Goal: Task Accomplishment & Management: Complete application form

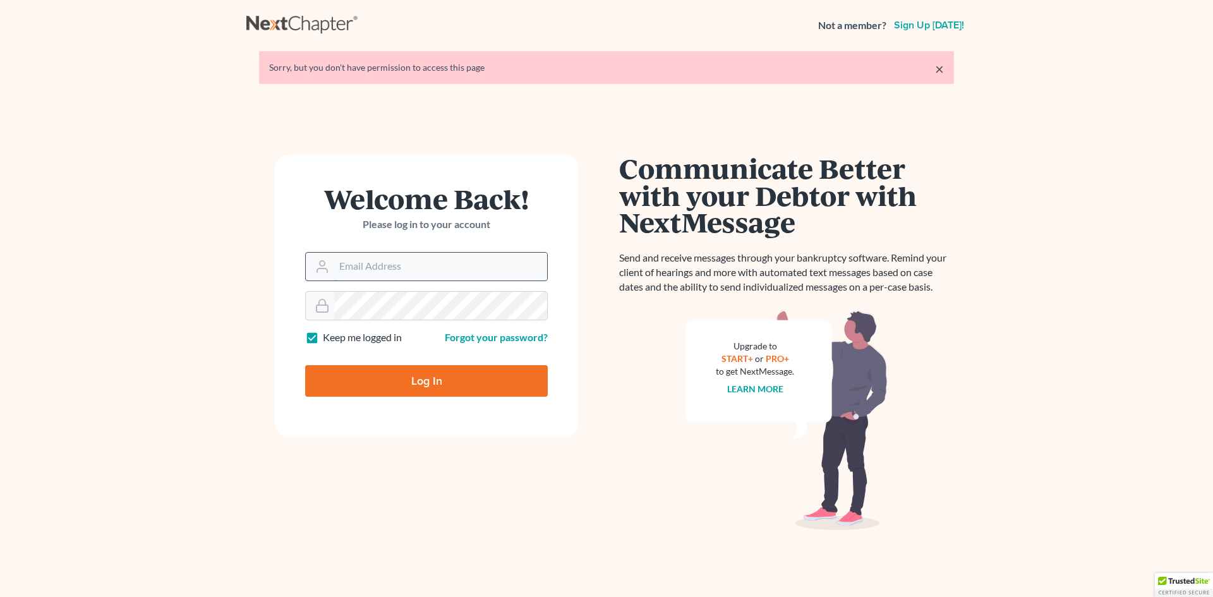
click at [501, 268] on input "Email Address" at bounding box center [440, 267] width 213 height 28
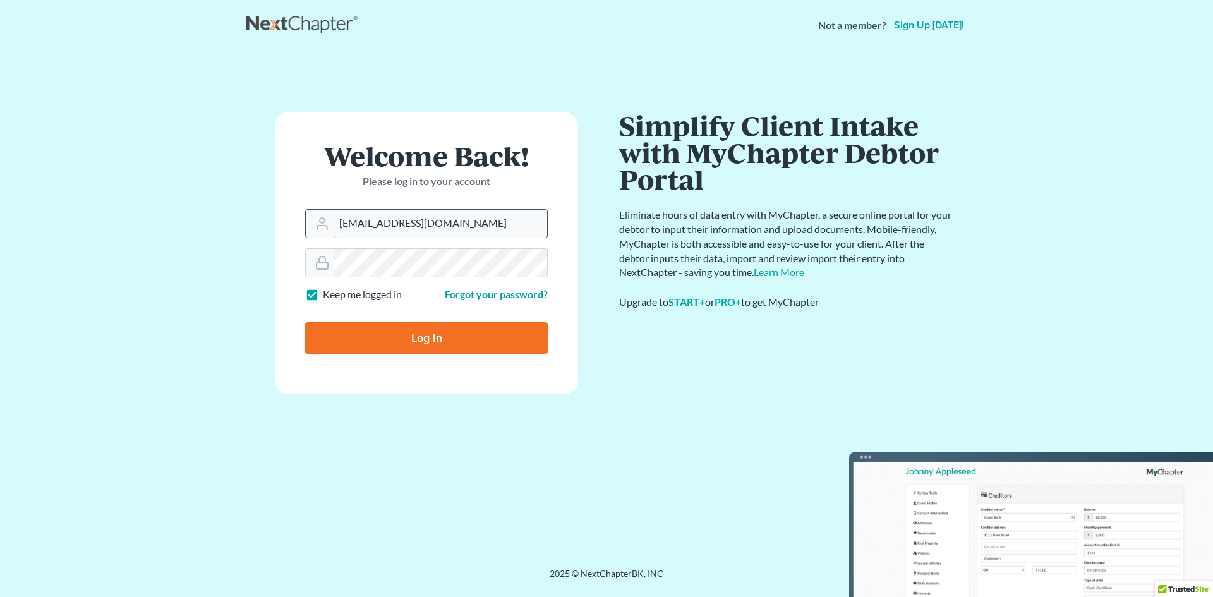
type input "[EMAIL_ADDRESS][DOMAIN_NAME]"
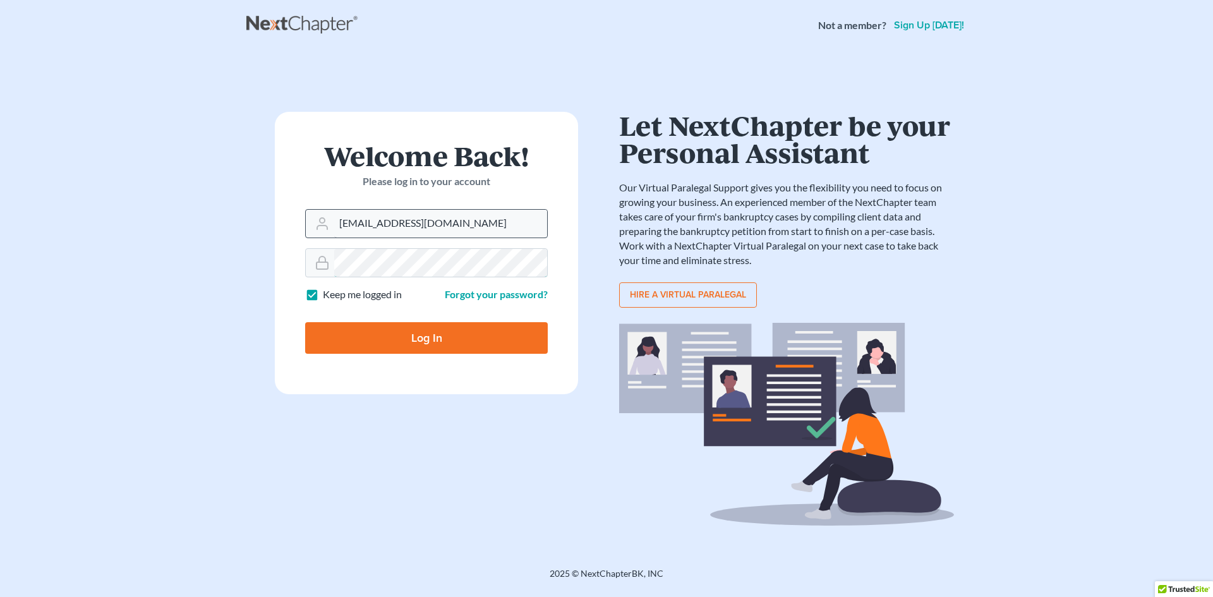
click at [305, 322] on input "Log In" at bounding box center [426, 338] width 243 height 32
type input "Thinking..."
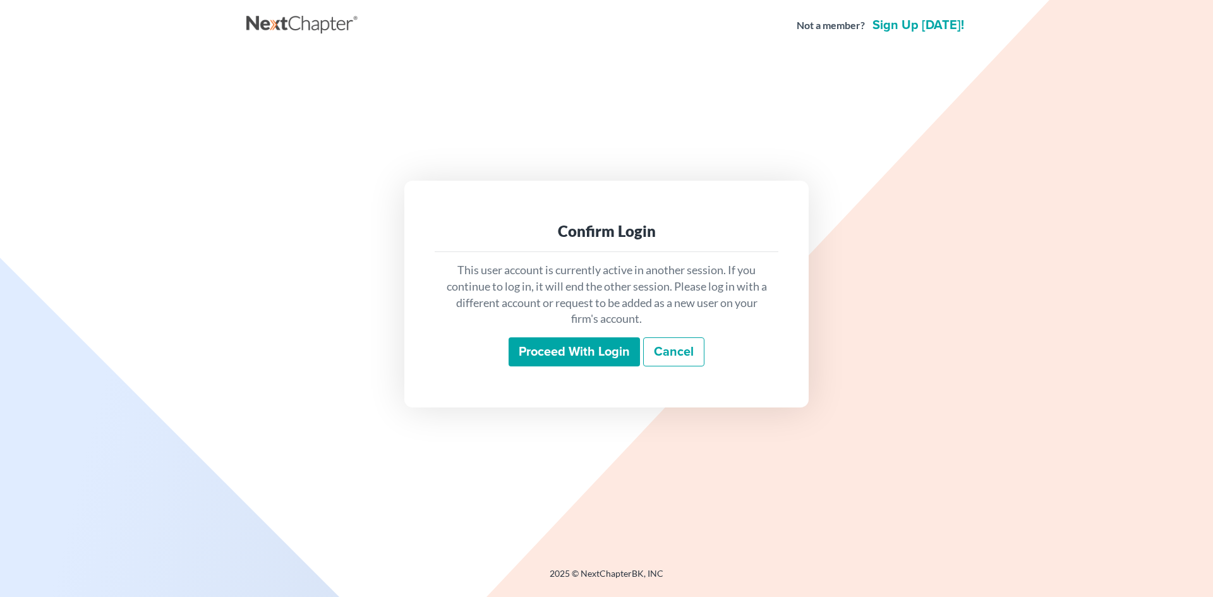
click at [614, 356] on input "Proceed with login" at bounding box center [574, 351] width 131 height 29
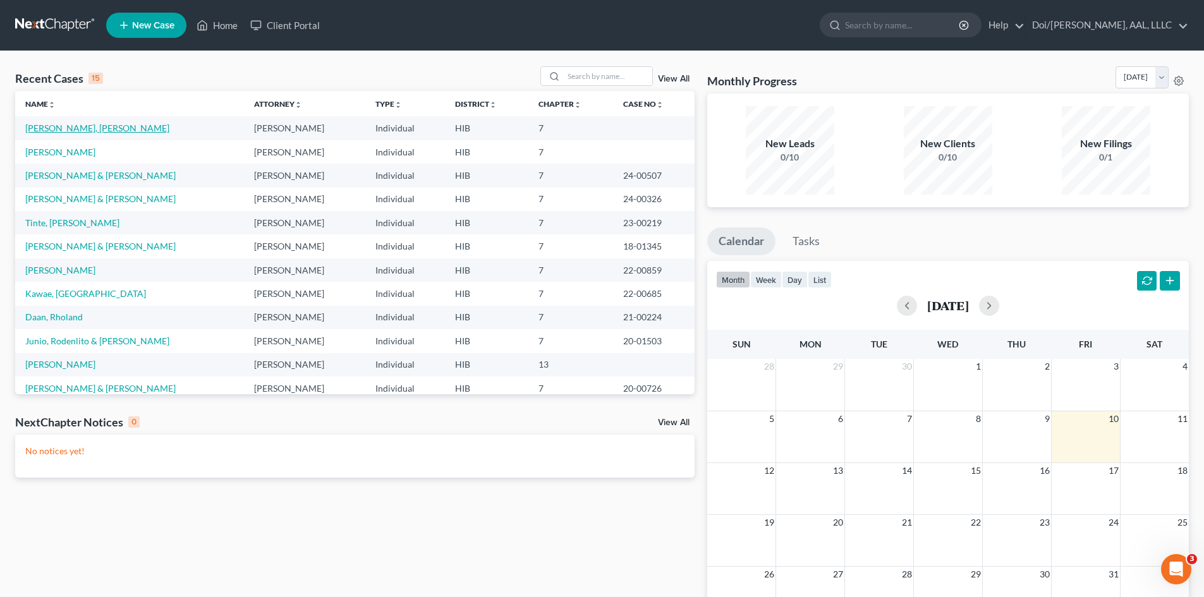
click at [76, 129] on link "Ignacaio, Norilyn" at bounding box center [97, 128] width 144 height 11
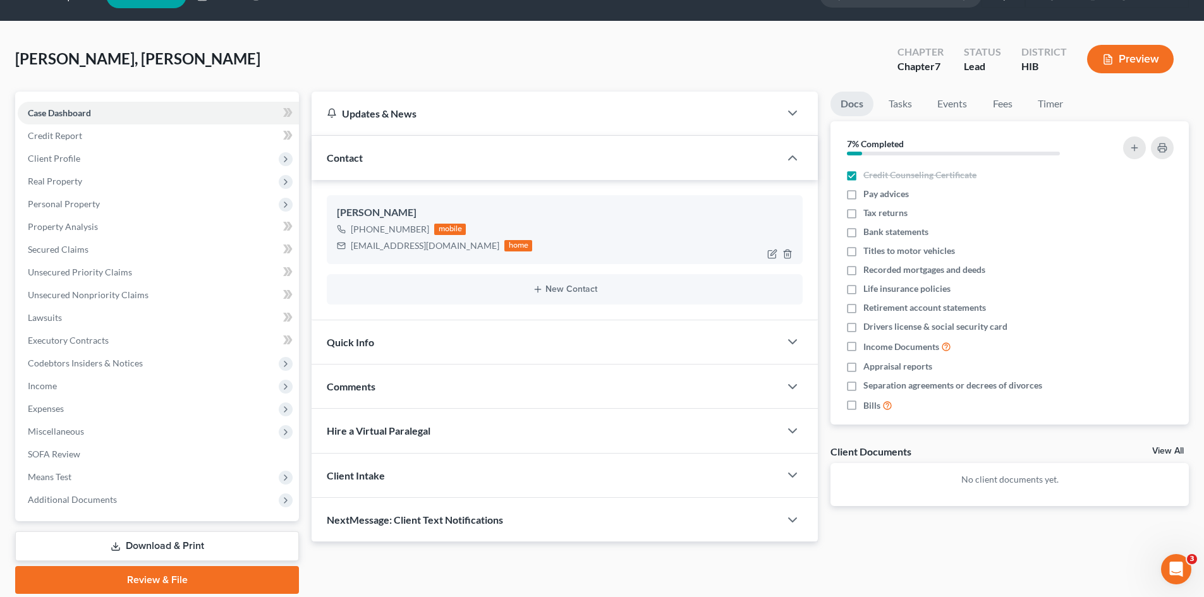
scroll to position [75, 0]
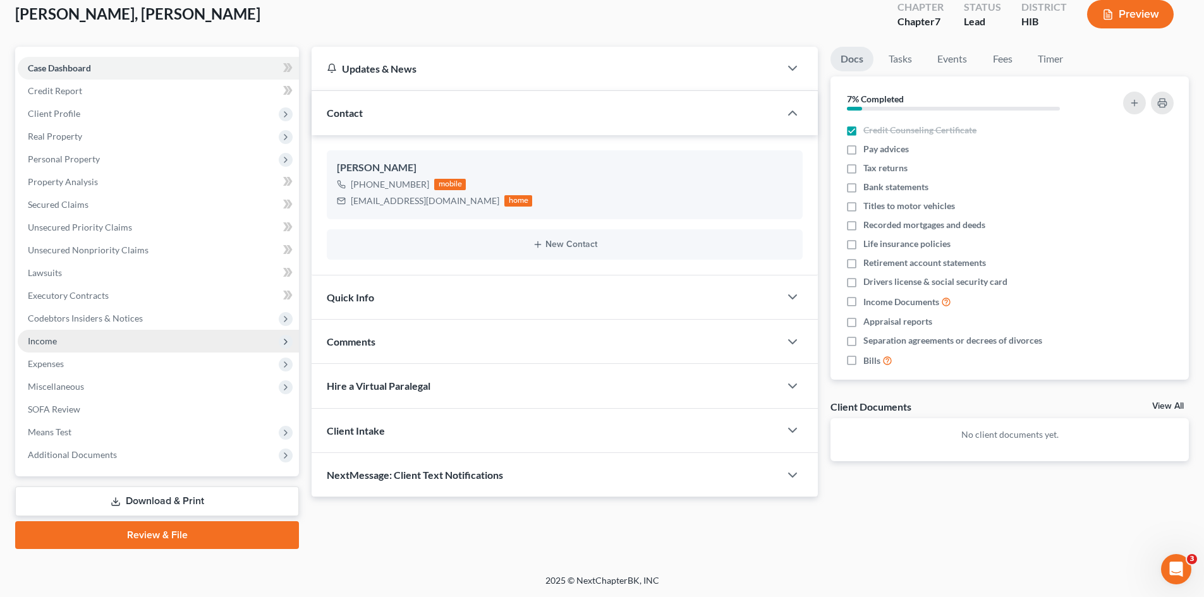
click at [286, 339] on icon at bounding box center [286, 342] width 10 height 10
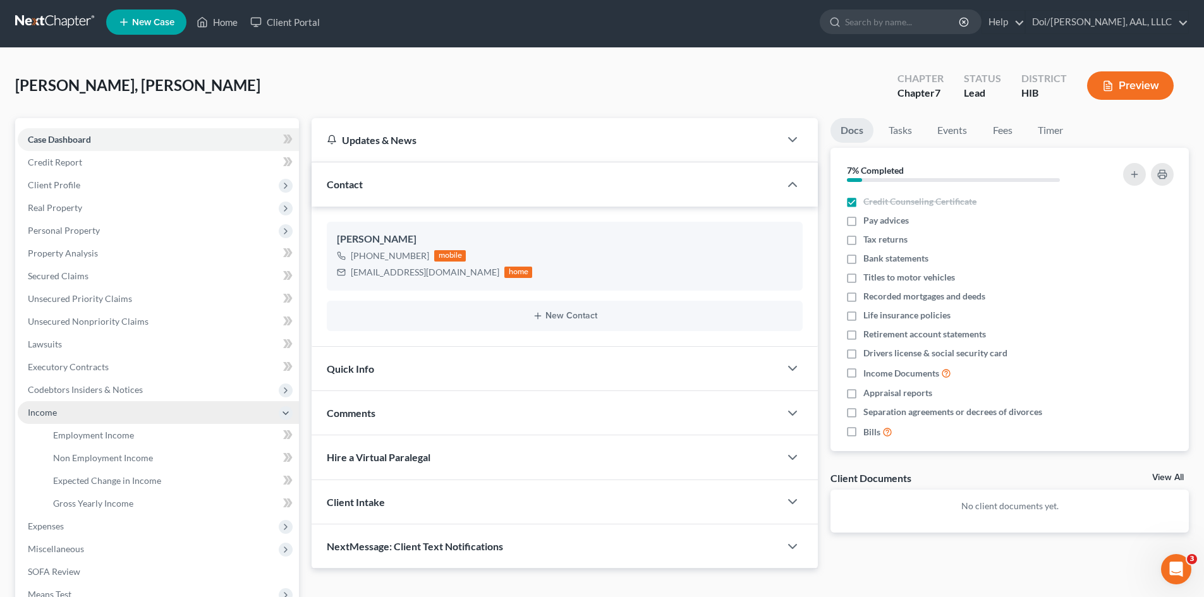
scroll to position [0, 0]
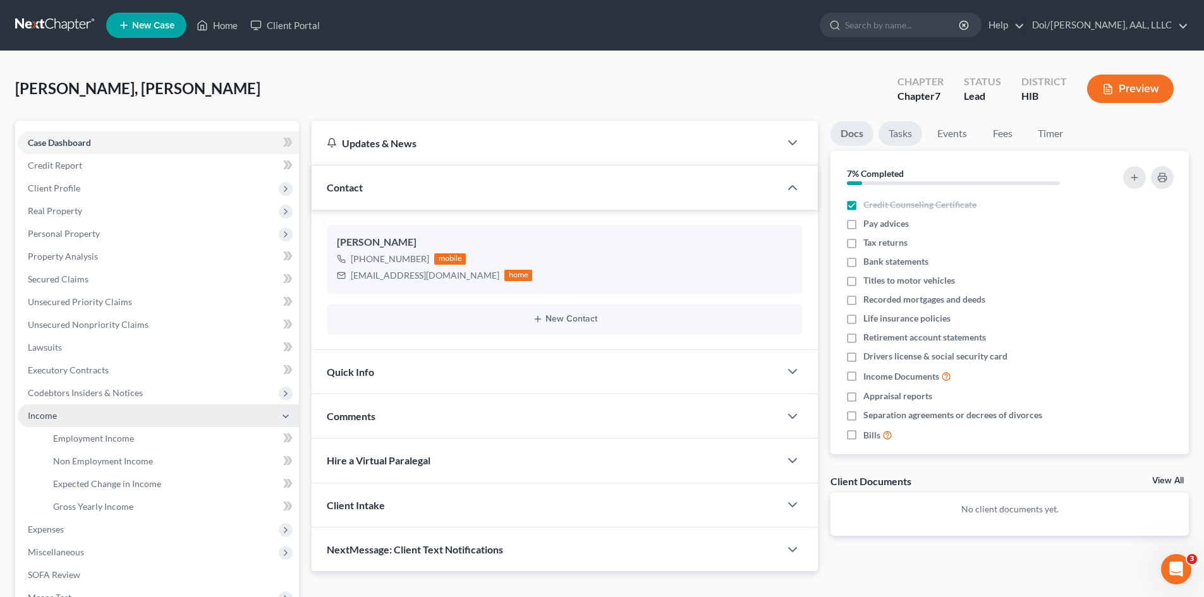
click at [906, 133] on link "Tasks" at bounding box center [900, 133] width 44 height 25
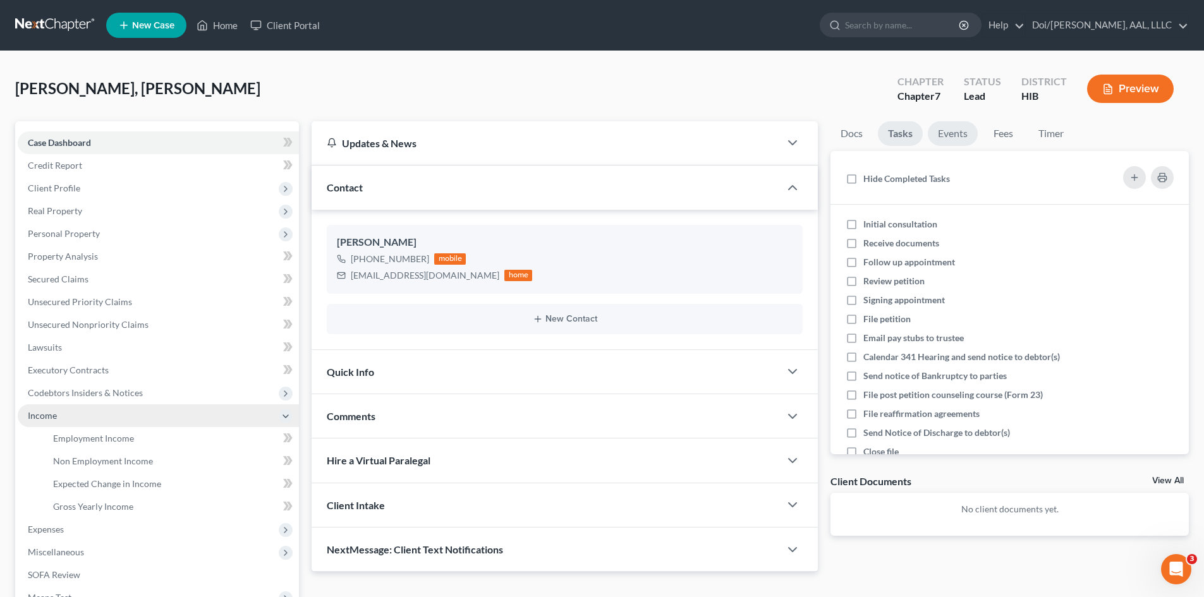
click at [950, 133] on link "Events" at bounding box center [953, 133] width 50 height 25
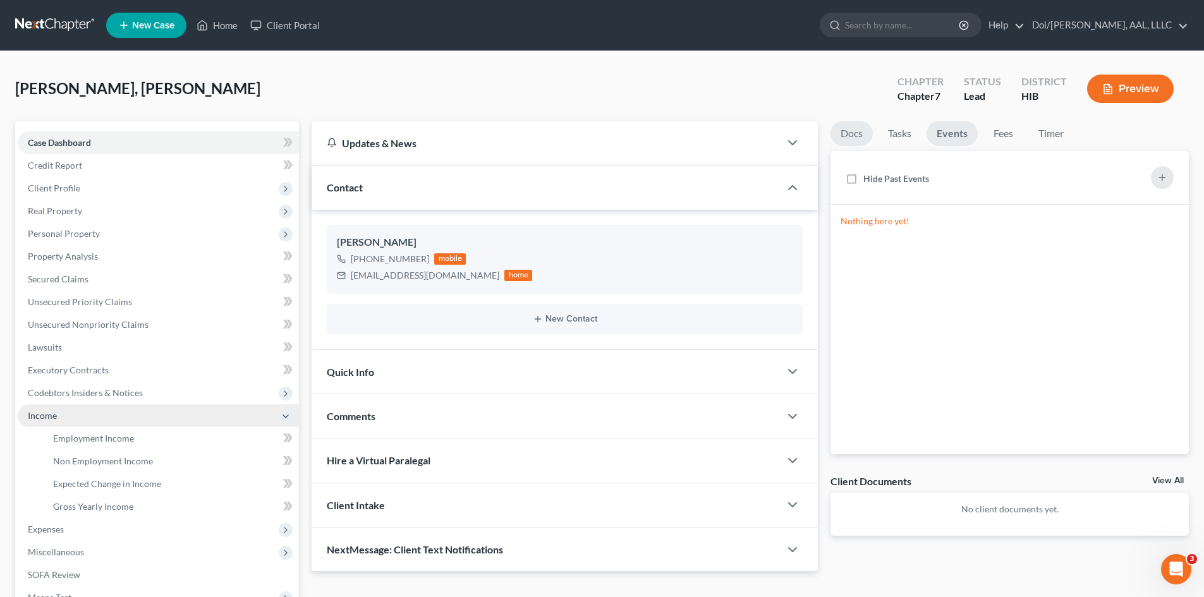
click at [861, 135] on link "Docs" at bounding box center [851, 133] width 42 height 25
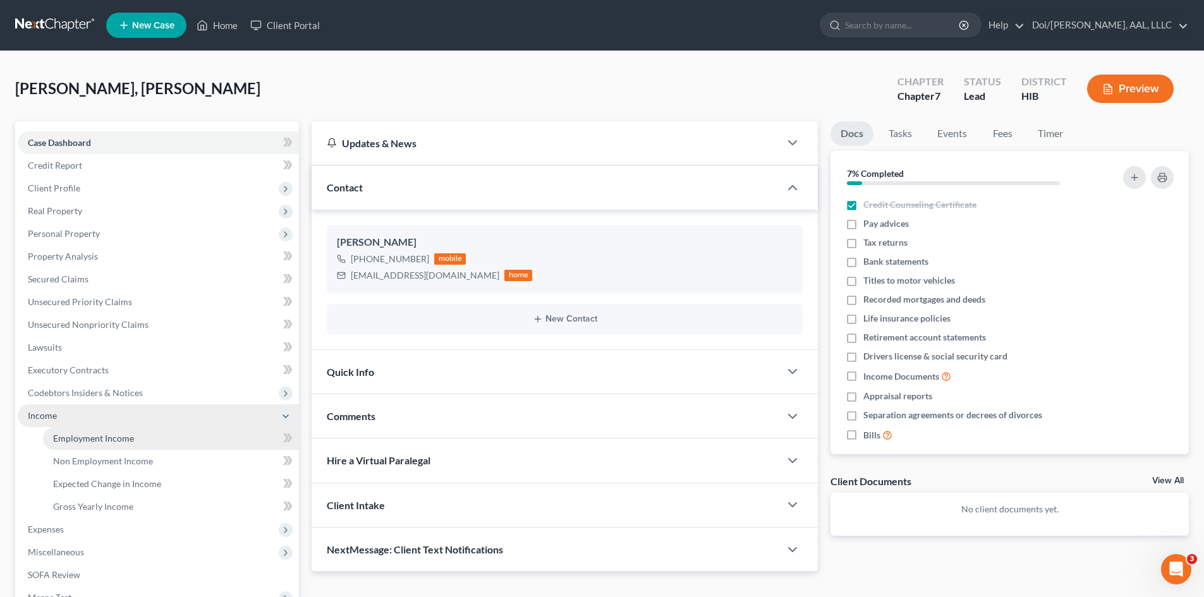
click at [136, 440] on link "Employment Income" at bounding box center [171, 438] width 256 height 23
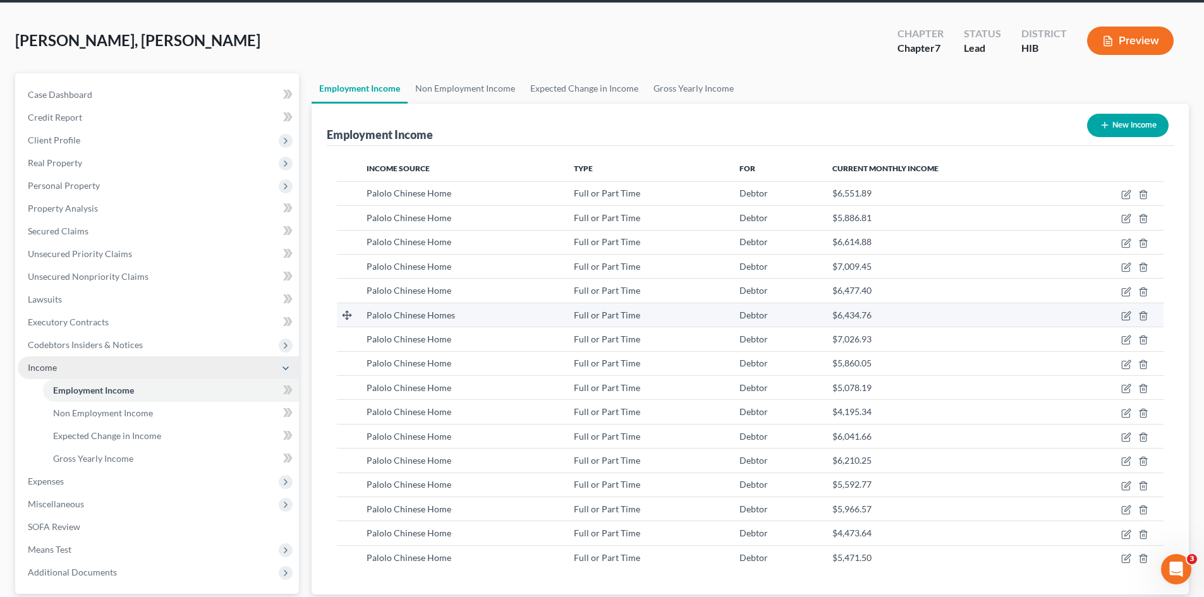
scroll to position [36, 0]
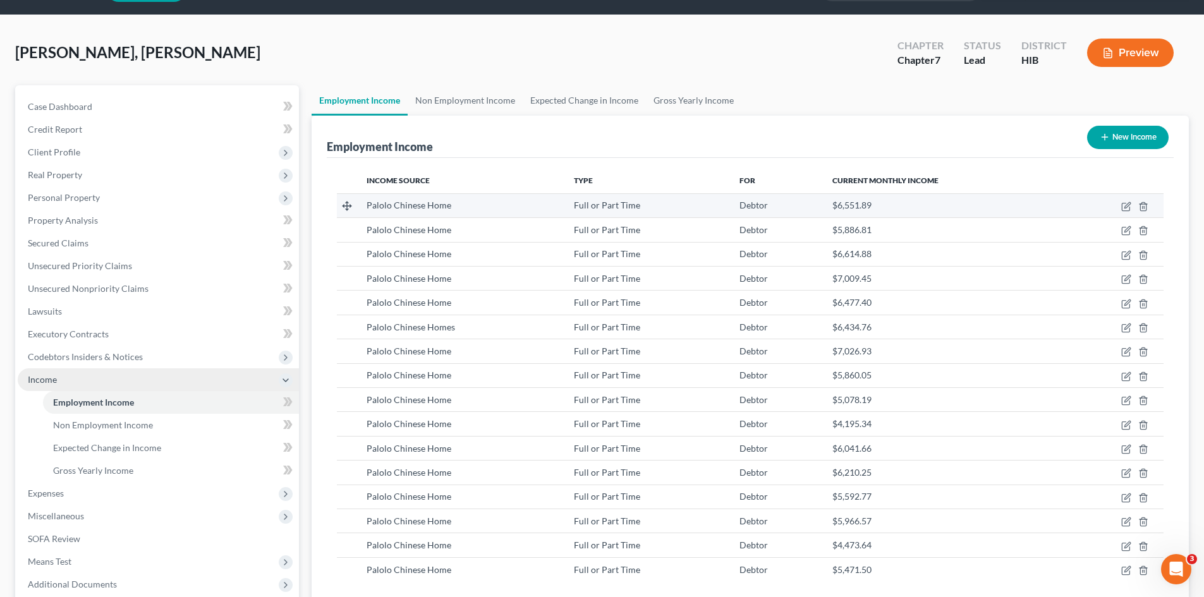
click at [502, 201] on div "Palolo Chinese Home" at bounding box center [460, 205] width 187 height 13
click at [345, 204] on icon at bounding box center [347, 206] width 10 height 10
click at [436, 207] on span "Palolo Chinese Home" at bounding box center [409, 205] width 85 height 11
click at [564, 207] on td "Full or Part Time" at bounding box center [647, 205] width 166 height 24
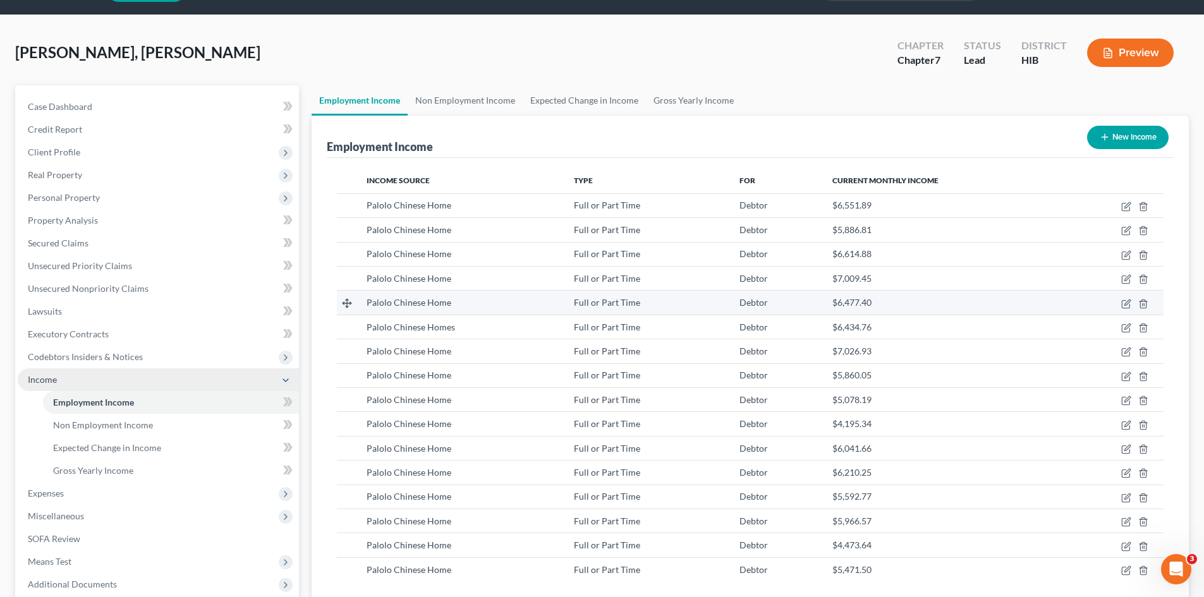
click at [841, 303] on span "$6,477.40" at bounding box center [851, 302] width 39 height 11
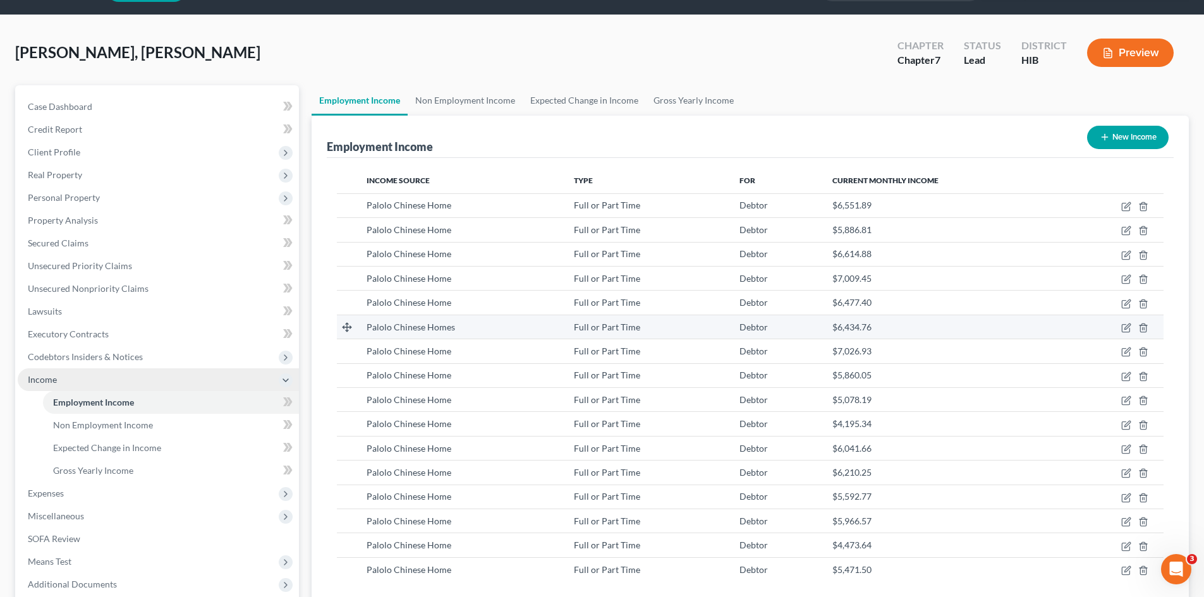
click at [827, 324] on td "$6,434.76" at bounding box center [942, 327] width 241 height 24
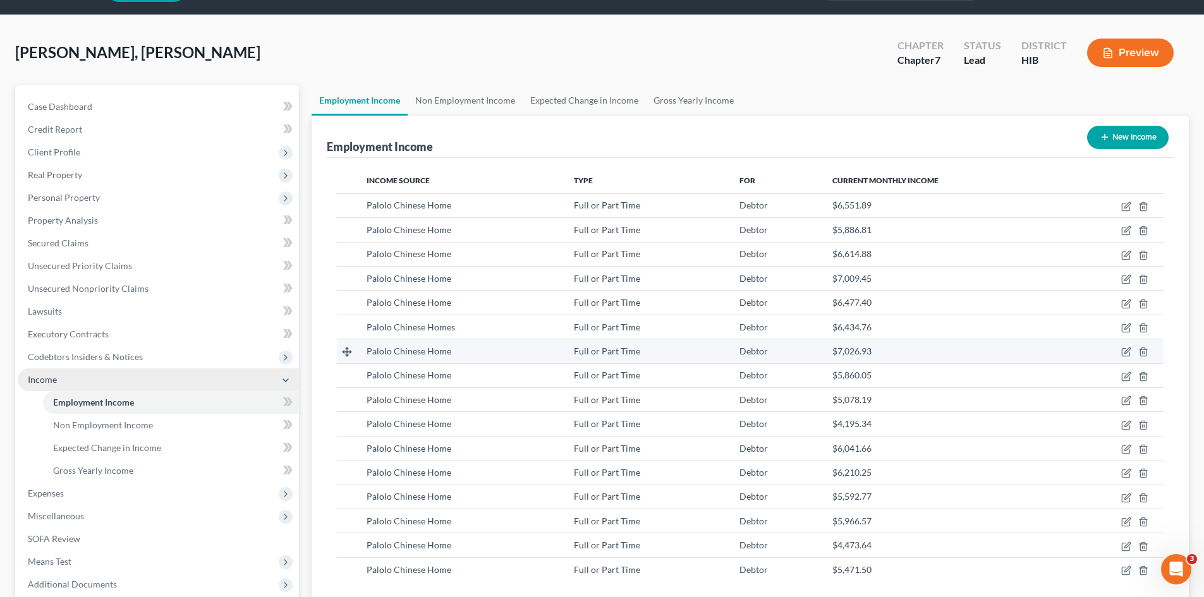
click at [817, 344] on td "Debtor" at bounding box center [775, 351] width 93 height 24
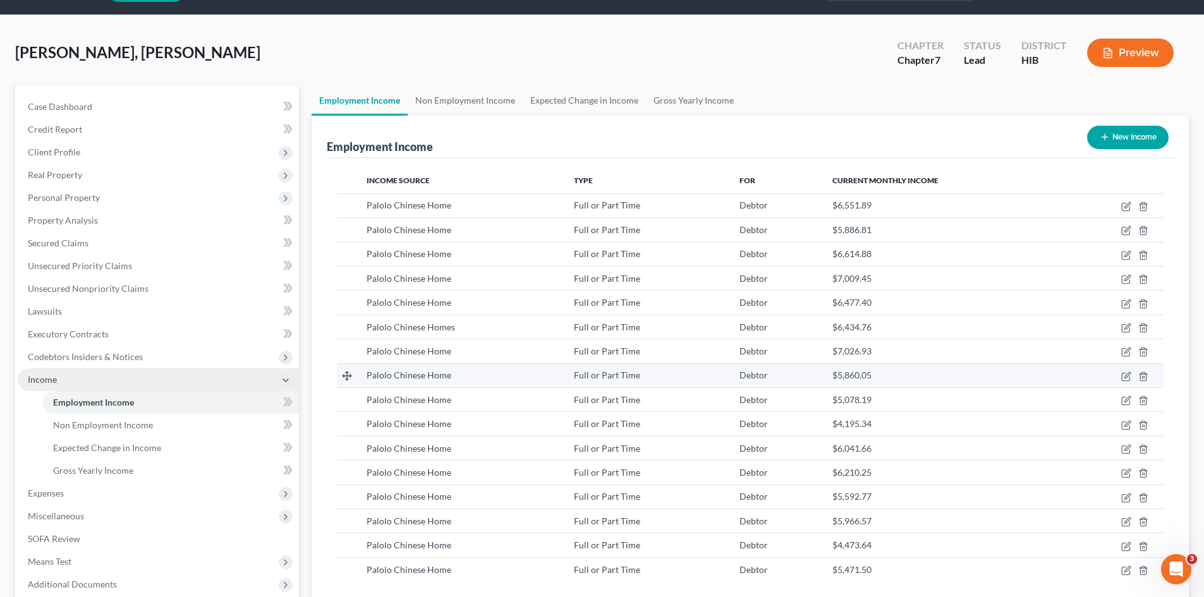
drag, startPoint x: 808, startPoint y: 374, endPoint x: 808, endPoint y: 384, distance: 10.1
click at [808, 375] on div "Debtor" at bounding box center [775, 375] width 73 height 13
click at [808, 395] on div "Debtor" at bounding box center [775, 400] width 73 height 13
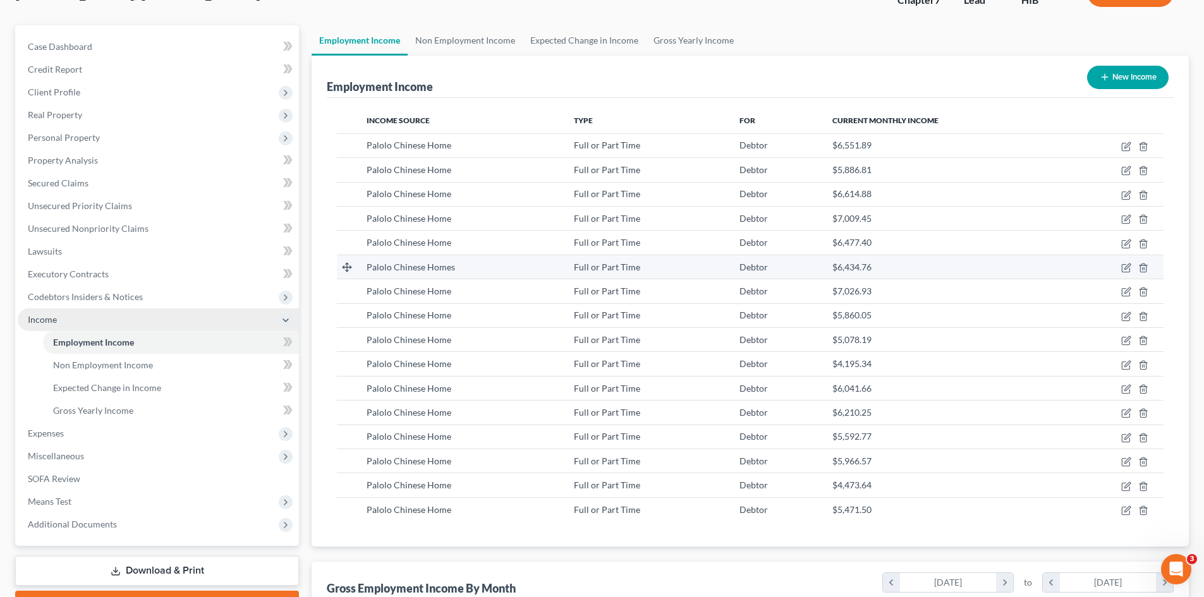
scroll to position [99, 0]
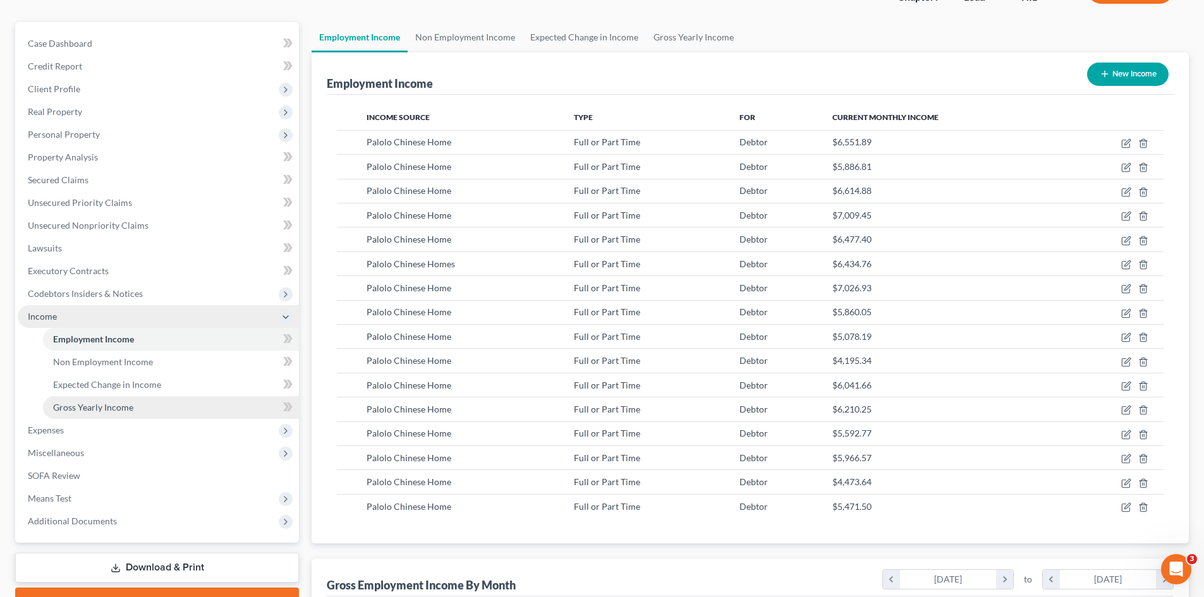
click at [188, 411] on link "Gross Yearly Income" at bounding box center [171, 407] width 256 height 23
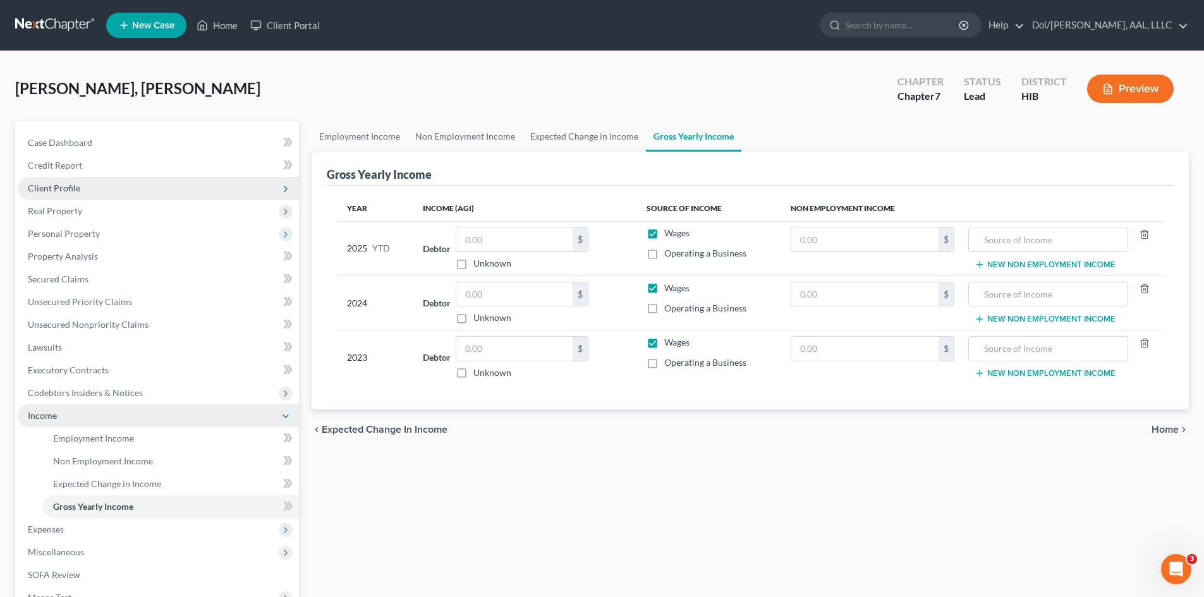
click at [283, 189] on icon at bounding box center [286, 189] width 10 height 10
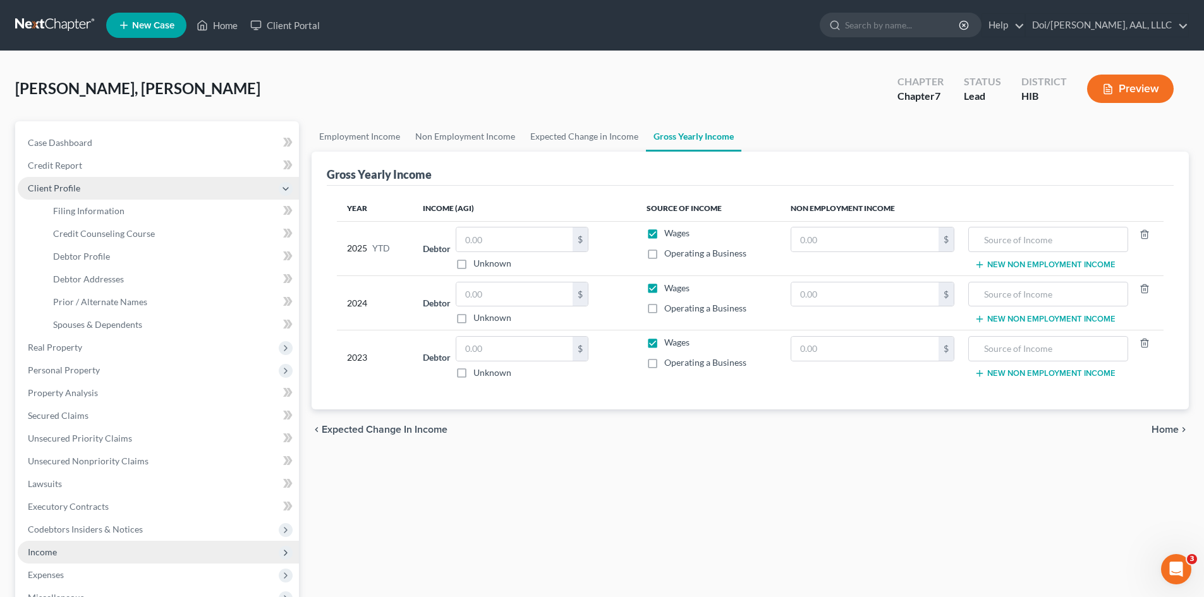
click at [283, 189] on icon at bounding box center [286, 189] width 10 height 10
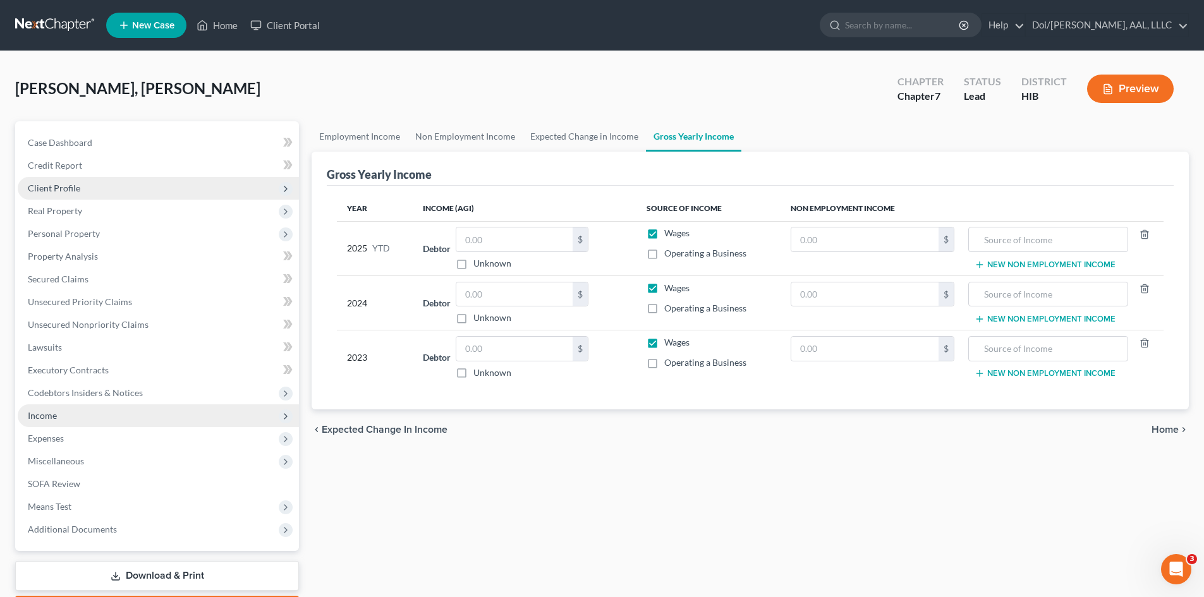
click at [283, 416] on icon at bounding box center [286, 416] width 10 height 10
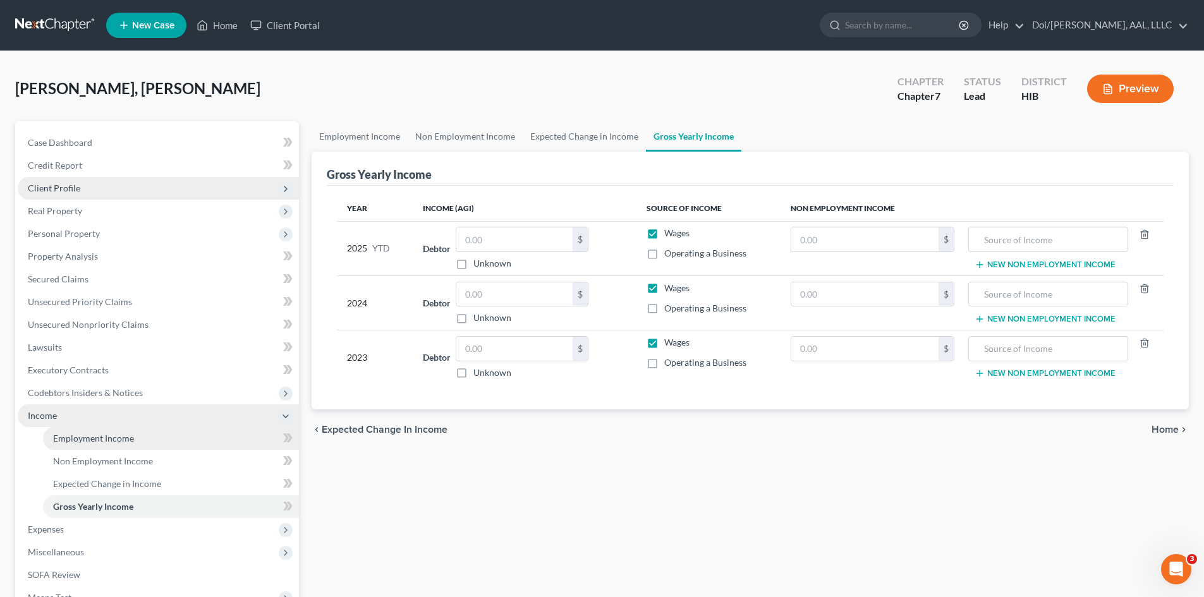
click at [137, 446] on link "Employment Income" at bounding box center [171, 438] width 256 height 23
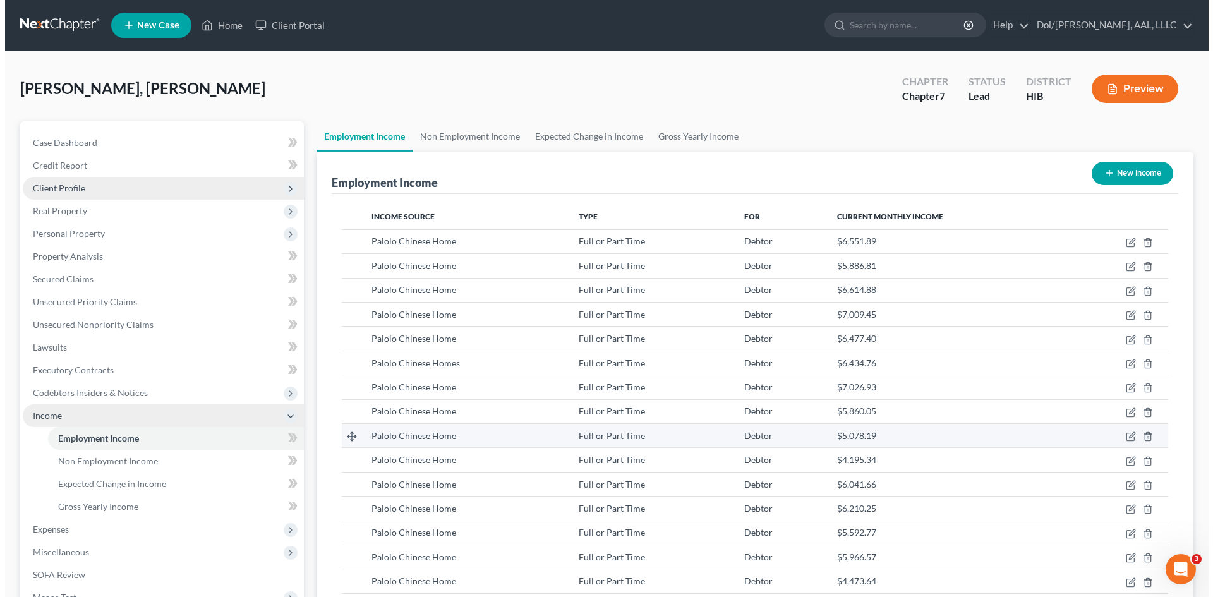
scroll to position [236, 497]
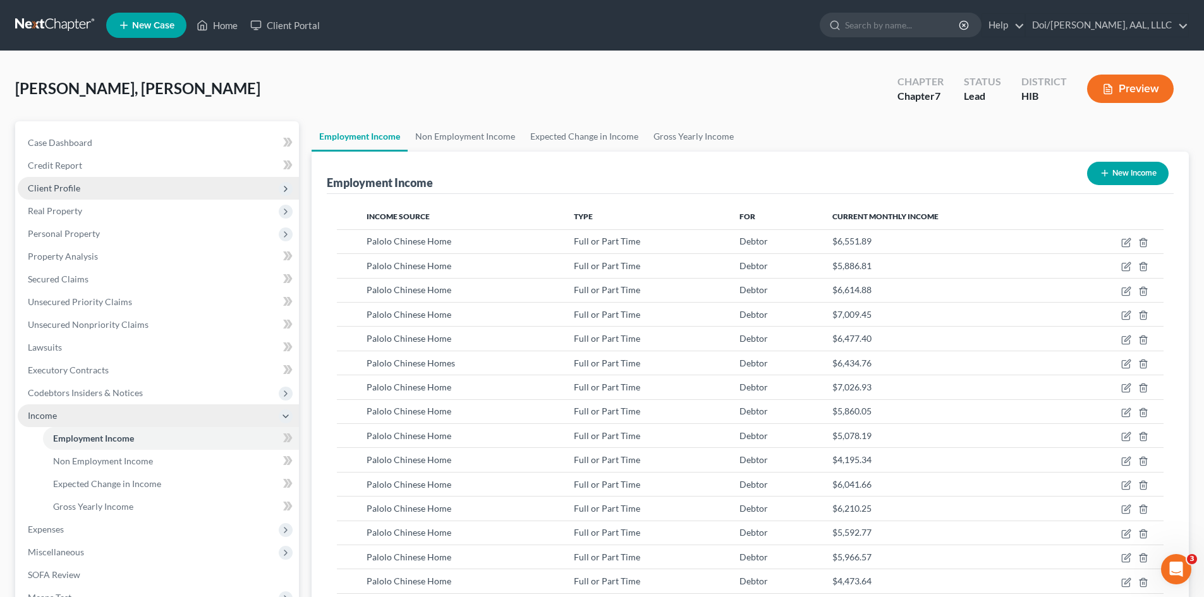
click at [1122, 171] on button "New Income" at bounding box center [1128, 173] width 82 height 23
select select "0"
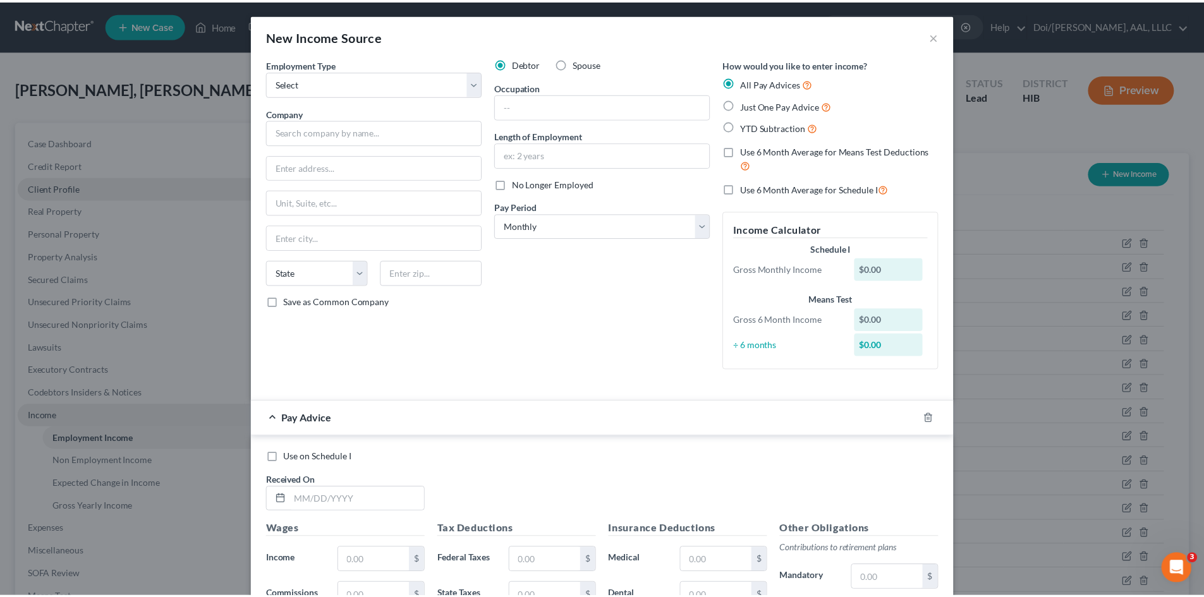
scroll to position [0, 0]
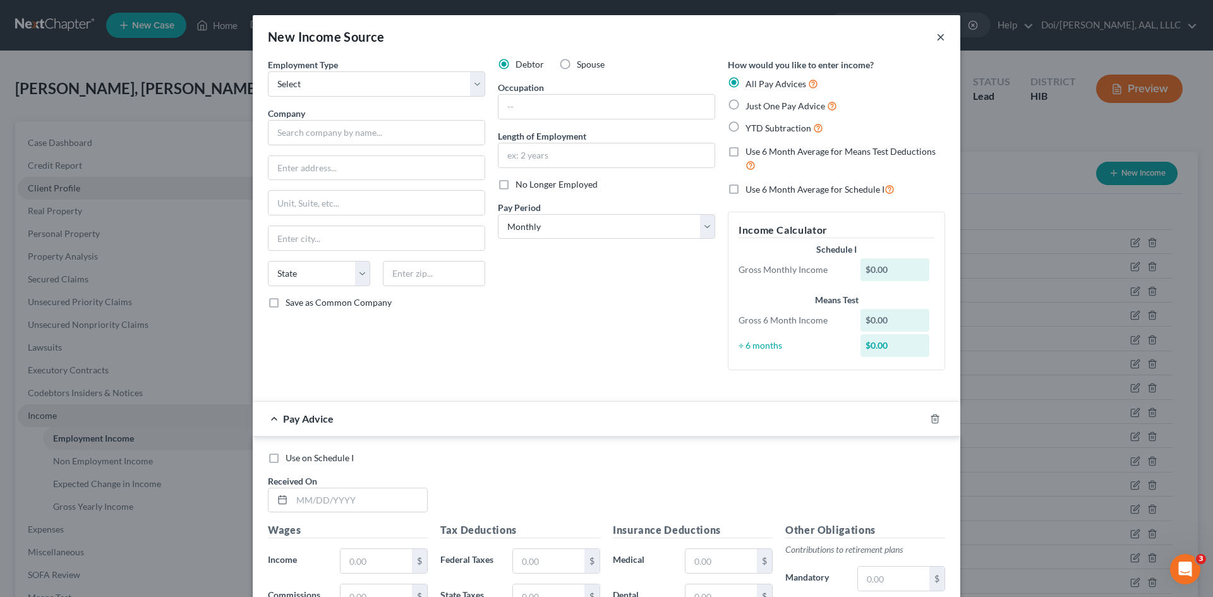
click at [937, 37] on button "×" at bounding box center [941, 36] width 9 height 15
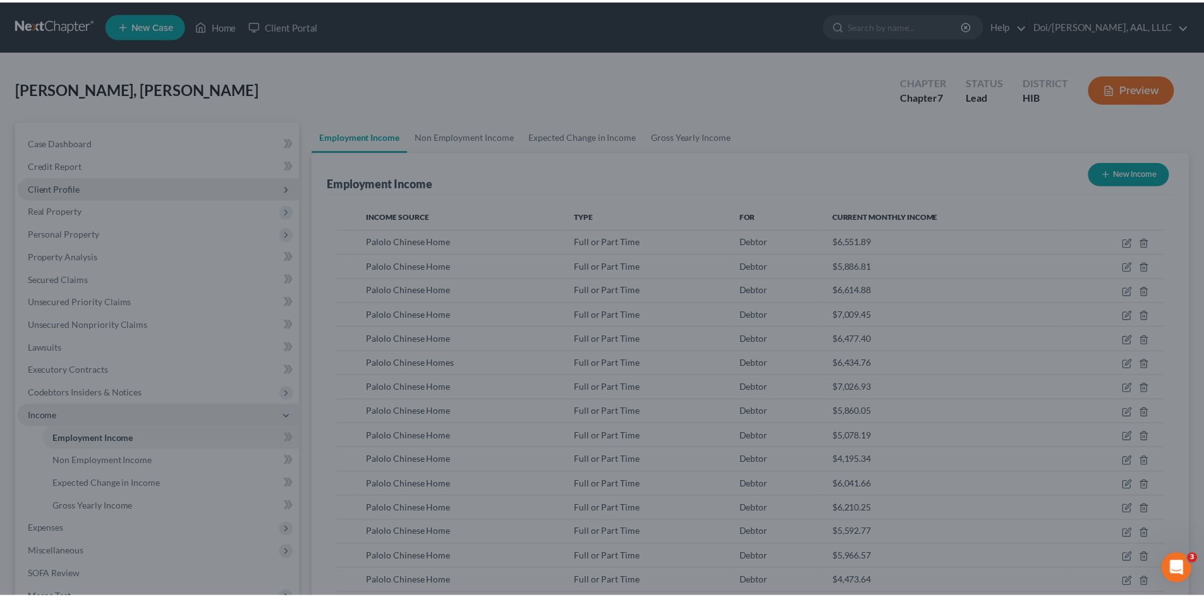
scroll to position [631774, 631513]
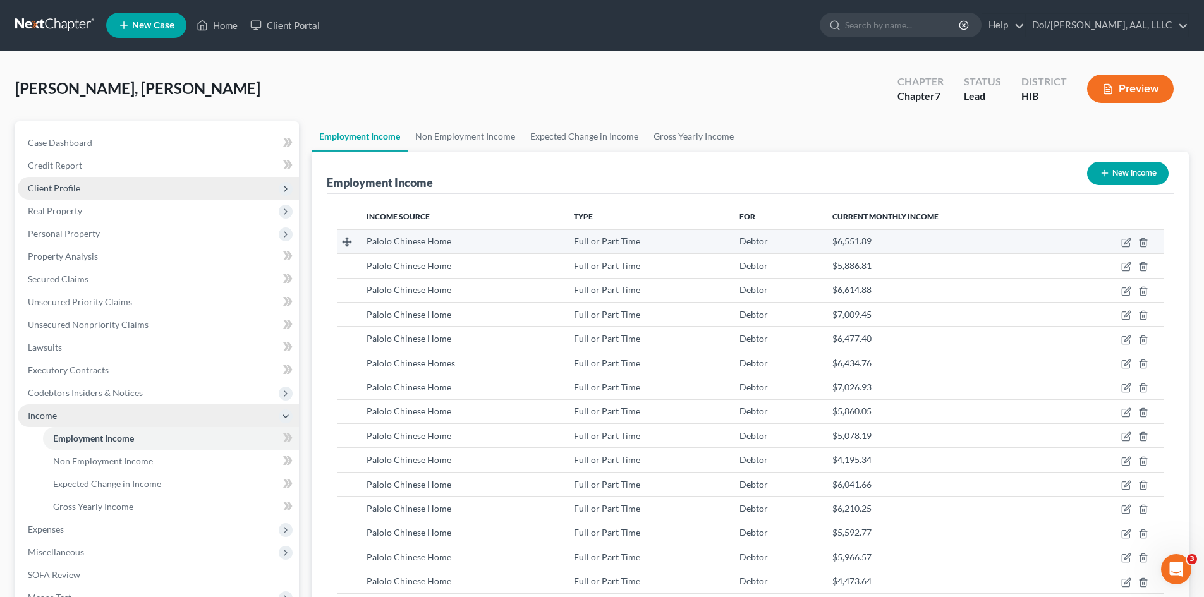
click at [932, 231] on td "$6,551.89" at bounding box center [942, 241] width 241 height 24
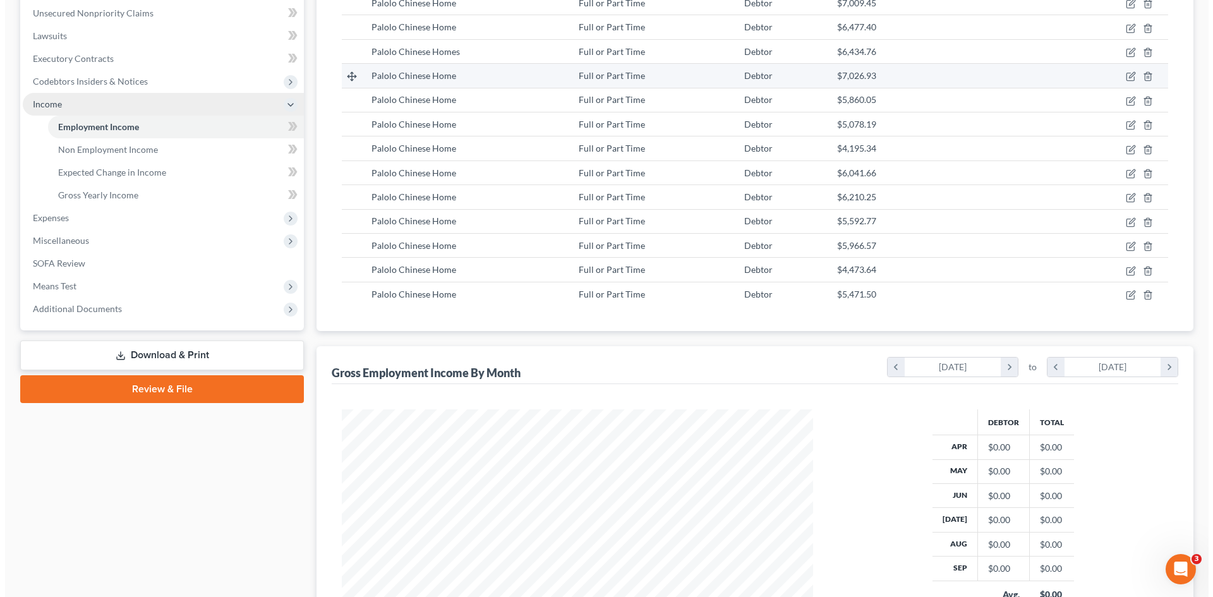
scroll to position [253, 0]
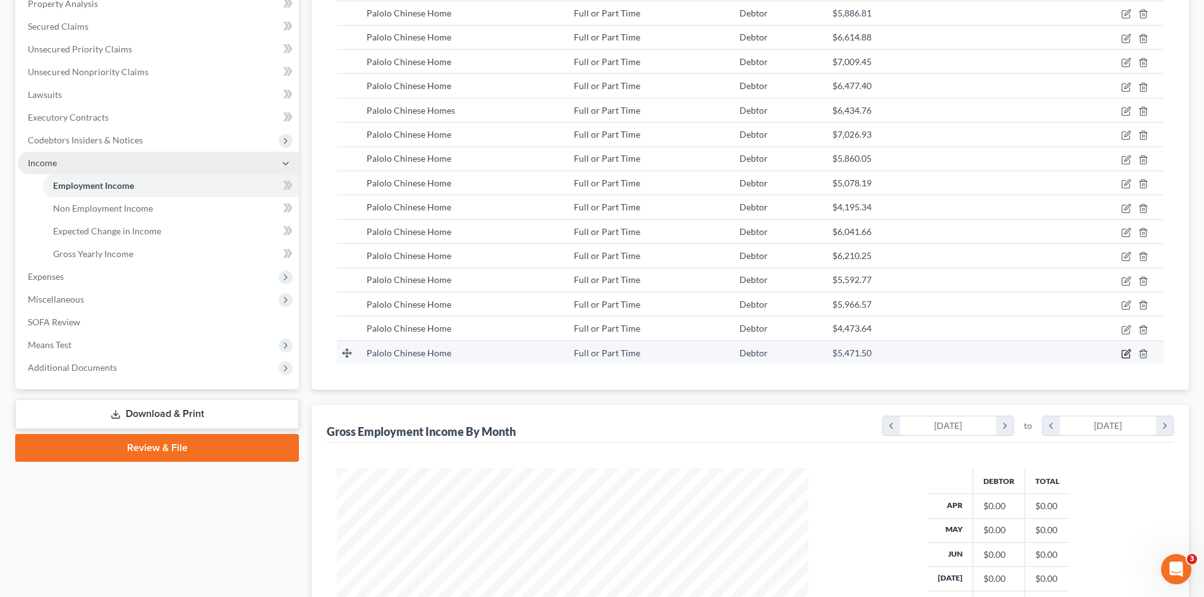
click at [1125, 355] on icon "button" at bounding box center [1127, 353] width 6 height 6
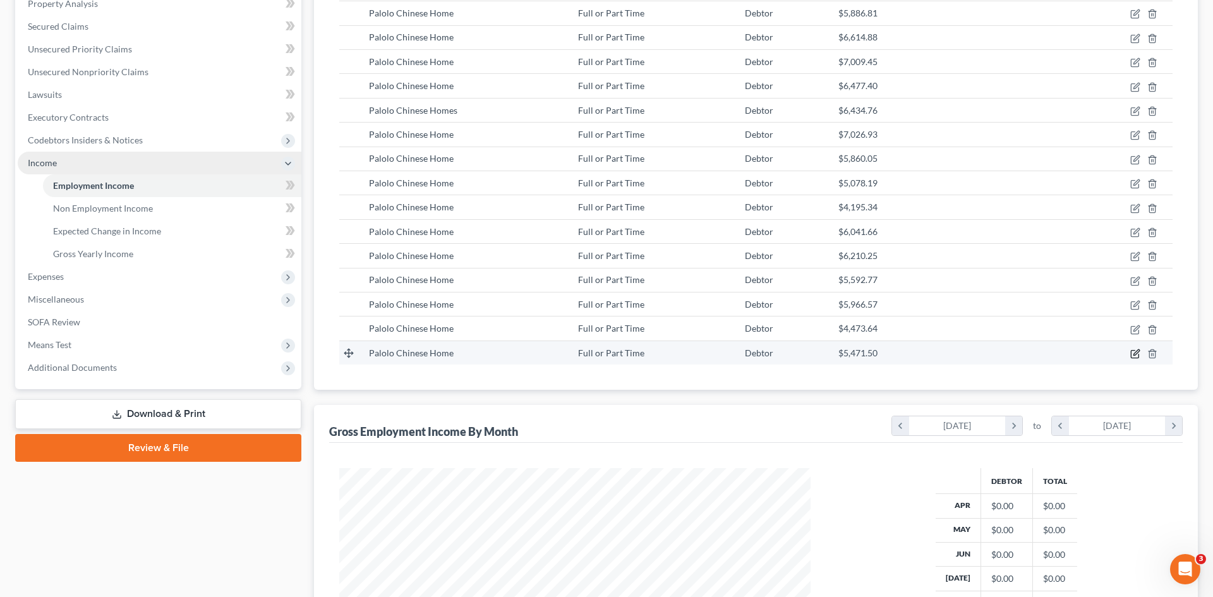
select select "0"
select select "12"
select select "1"
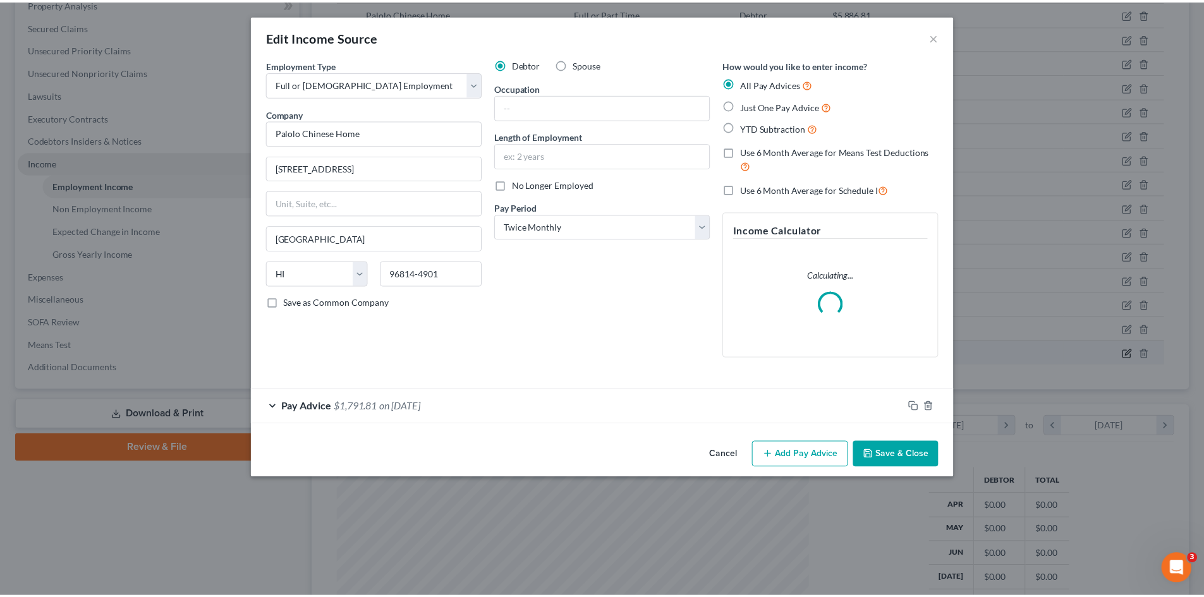
scroll to position [238, 501]
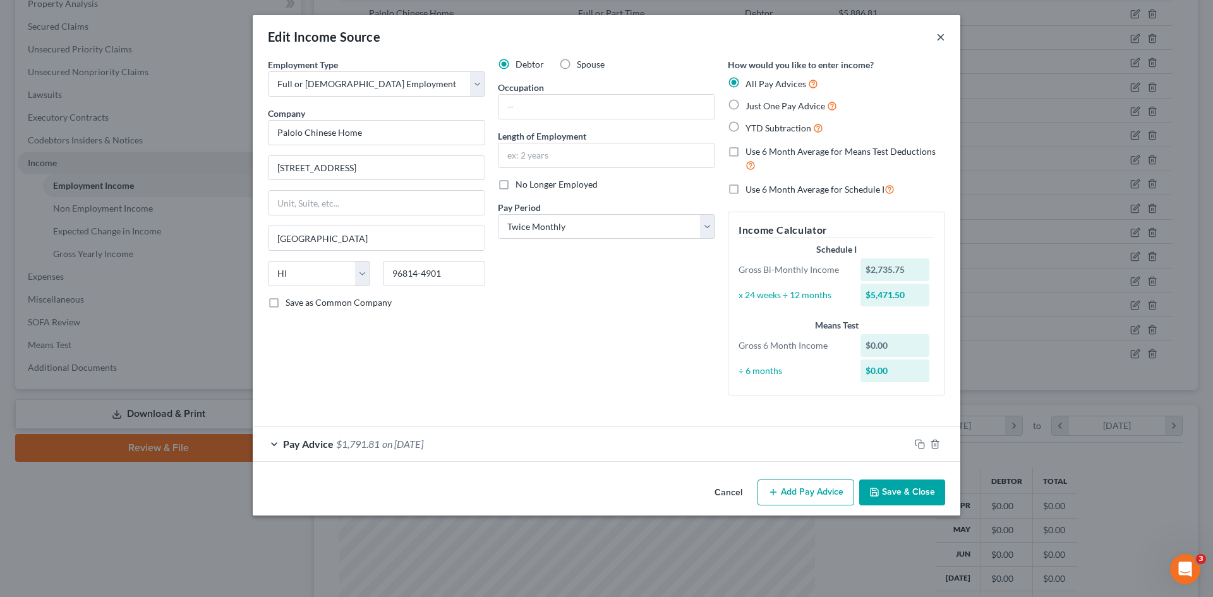
click at [941, 38] on button "×" at bounding box center [941, 36] width 9 height 15
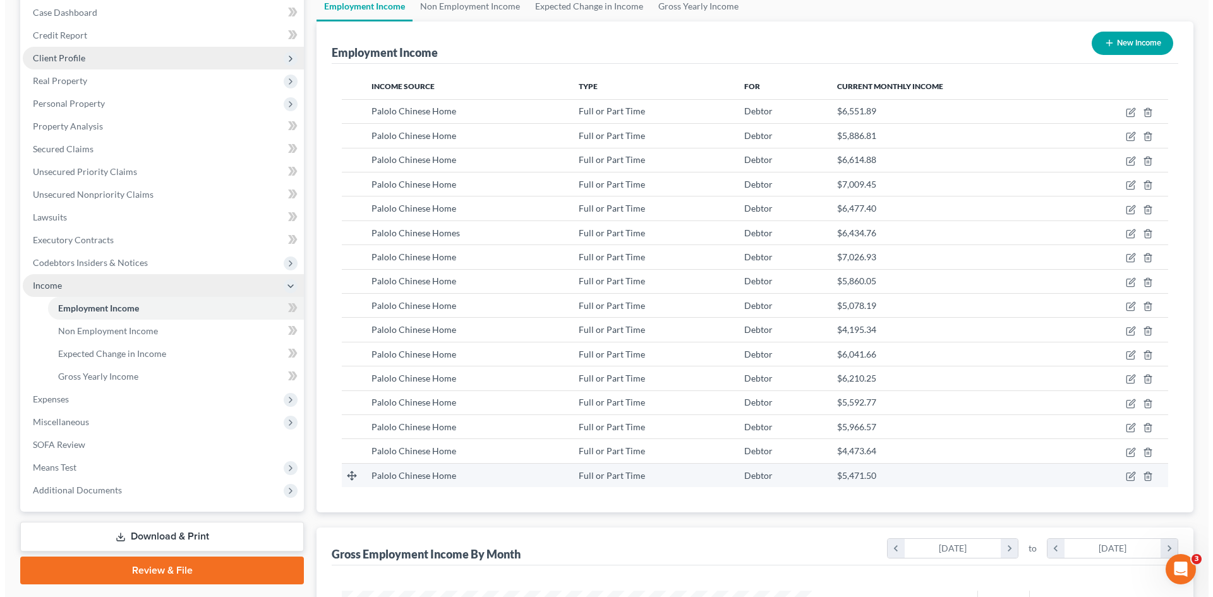
scroll to position [253, 0]
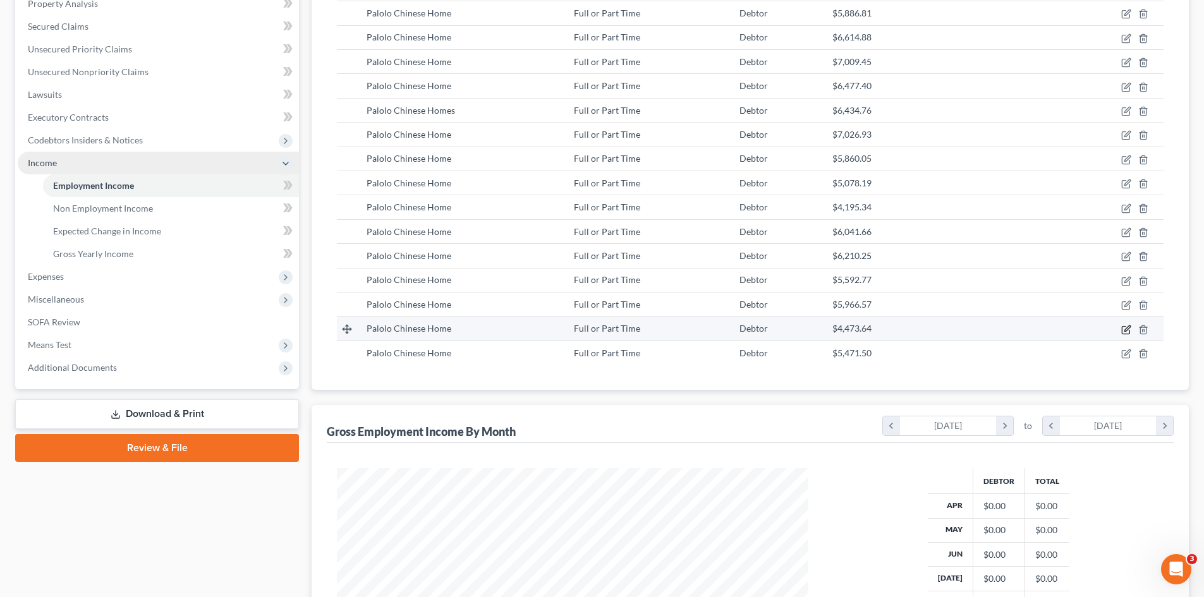
click at [1131, 332] on icon "button" at bounding box center [1126, 330] width 10 height 10
select select "0"
select select "12"
select select "1"
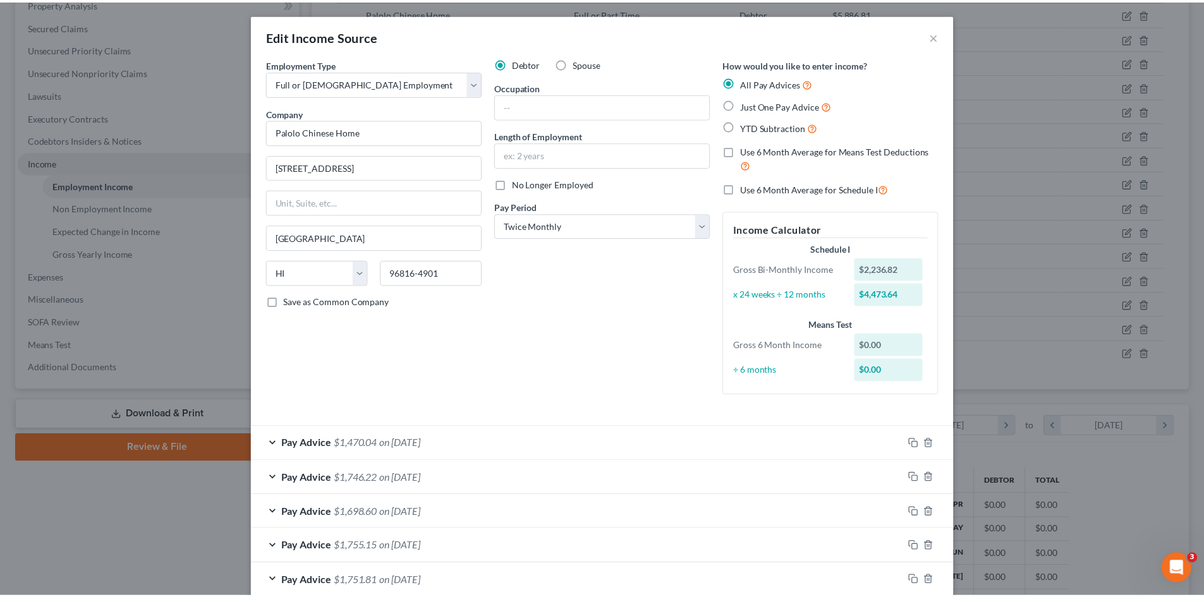
scroll to position [0, 0]
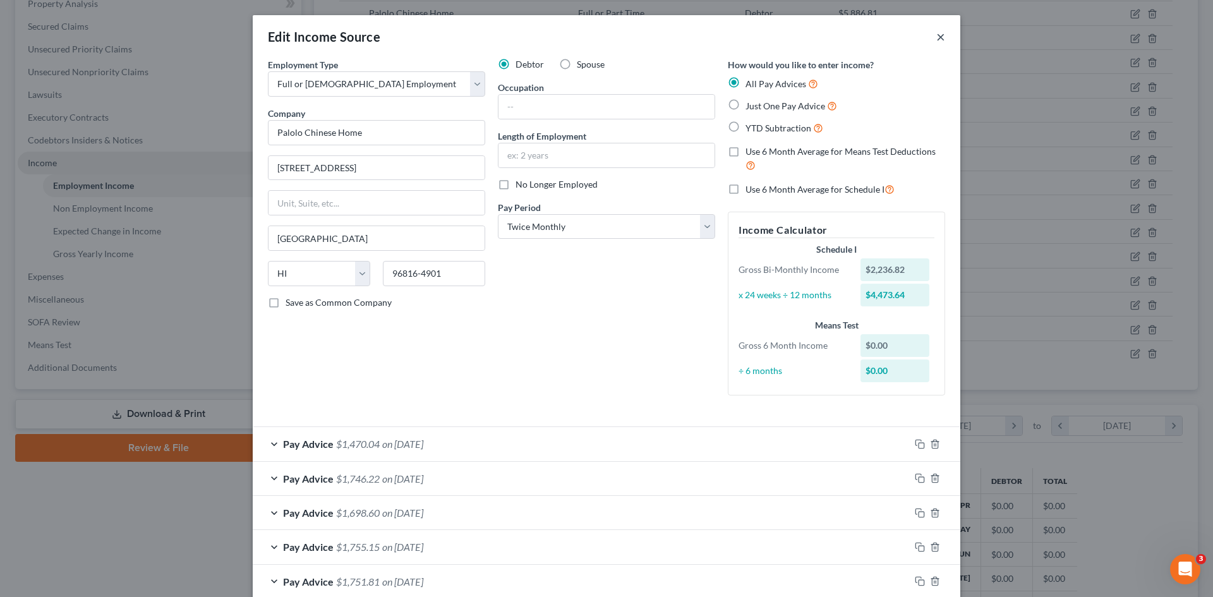
click at [940, 32] on button "×" at bounding box center [941, 36] width 9 height 15
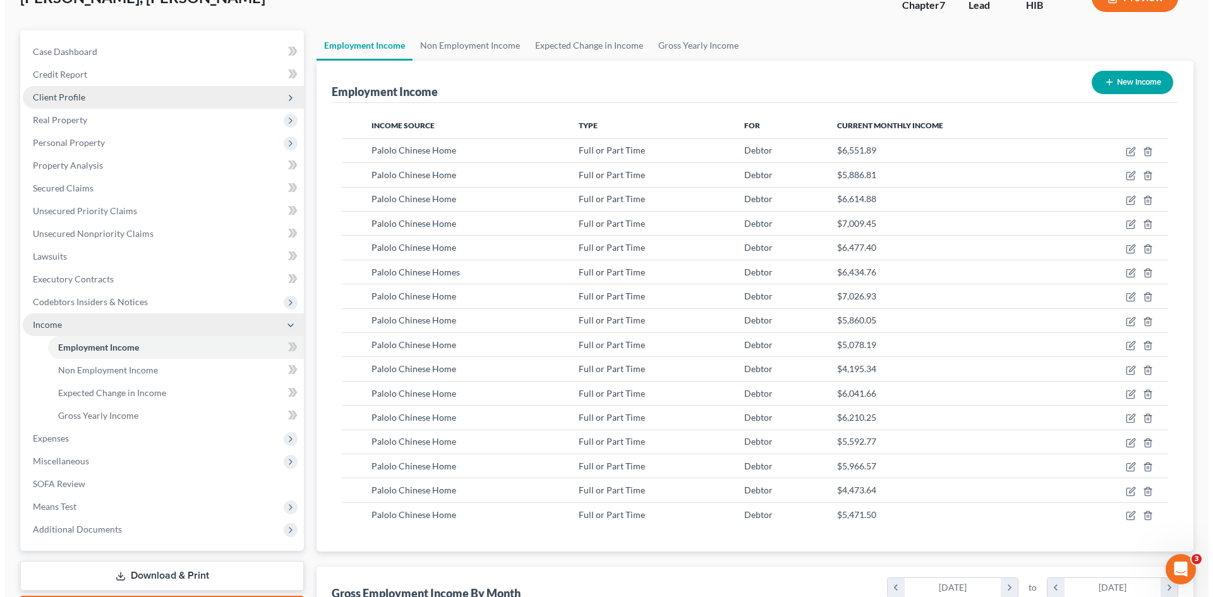
scroll to position [63, 0]
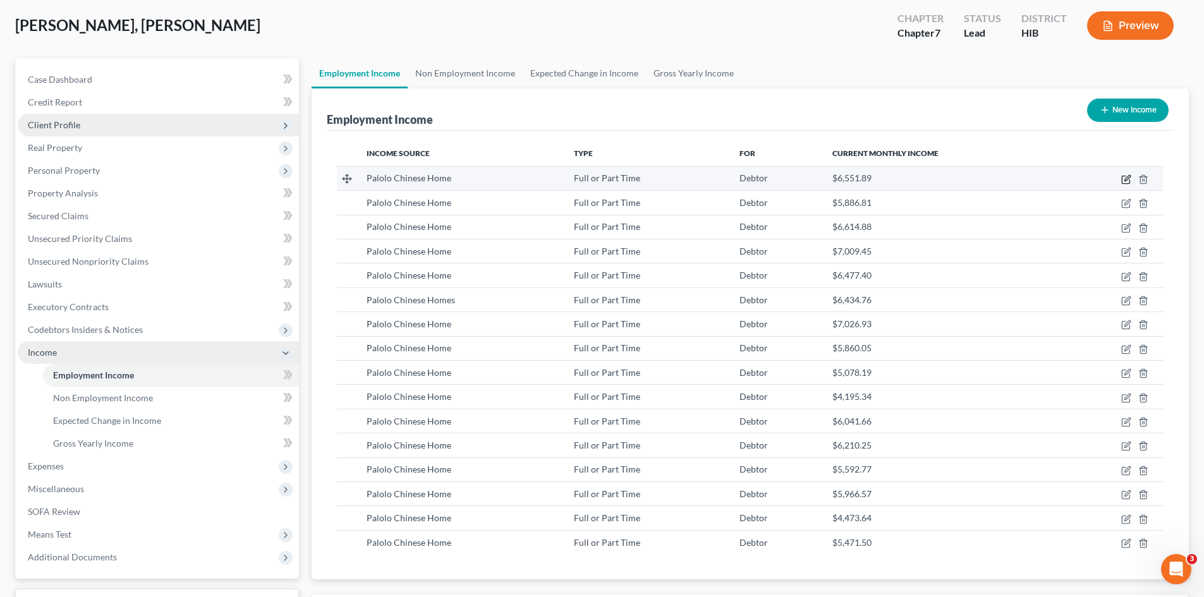
click at [1123, 178] on icon "button" at bounding box center [1126, 179] width 10 height 10
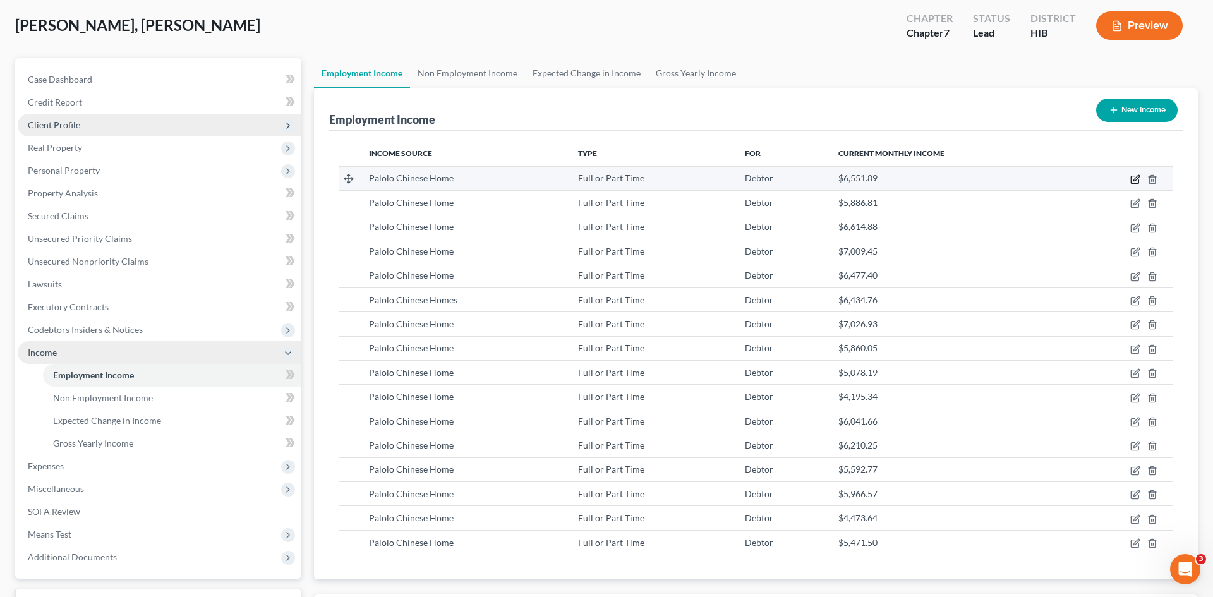
select select "0"
select select "12"
select select "2"
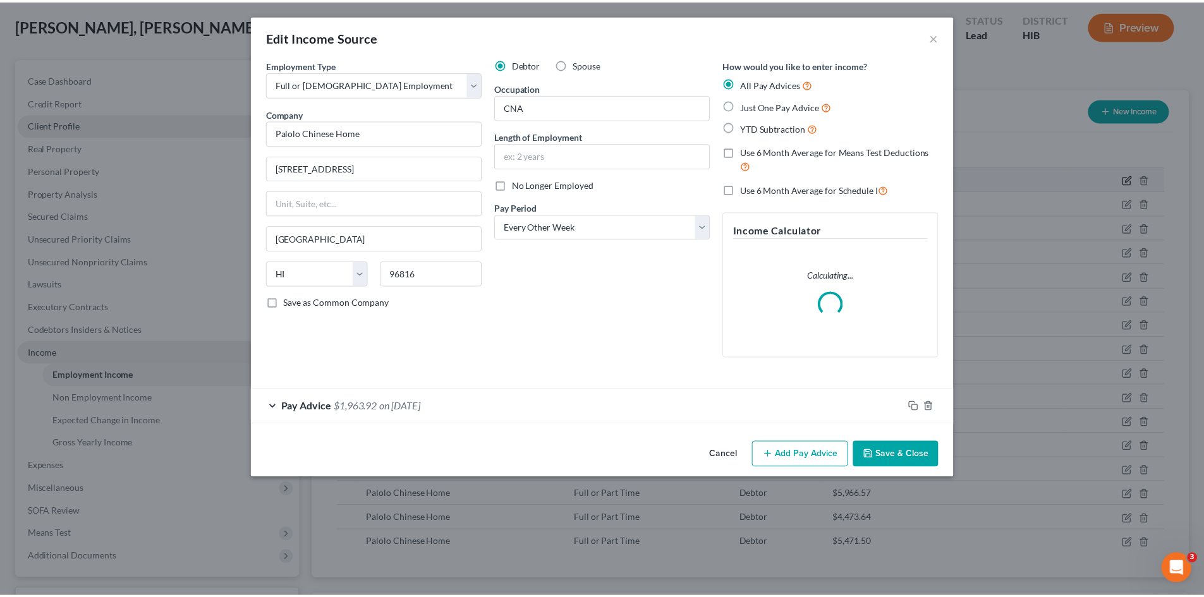
scroll to position [238, 501]
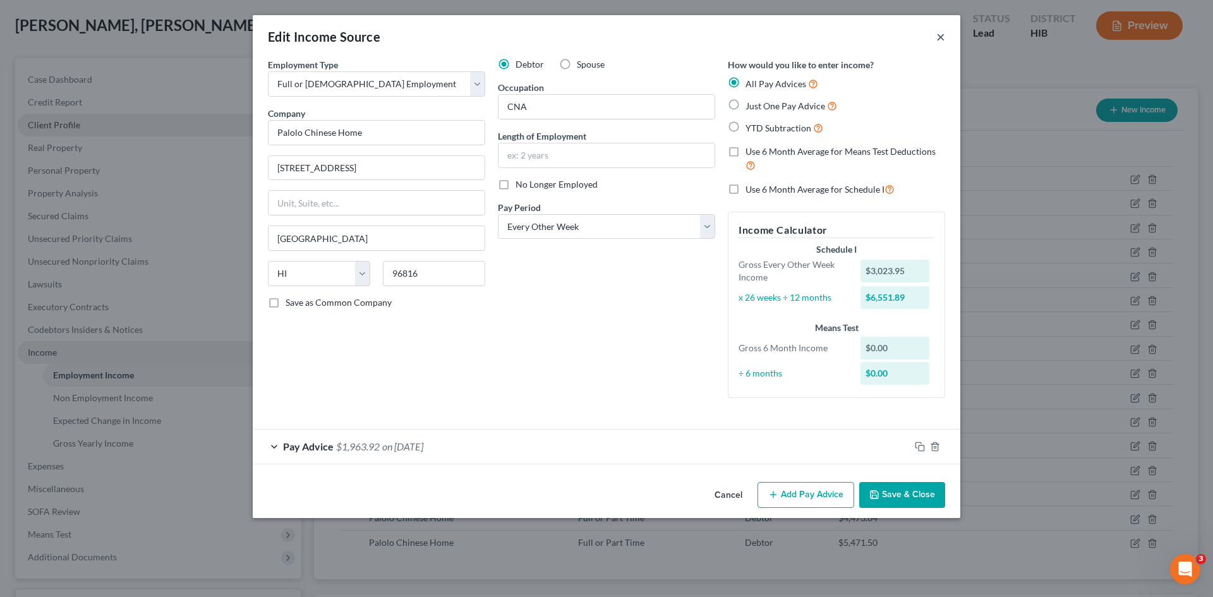
click at [944, 37] on button "×" at bounding box center [941, 36] width 9 height 15
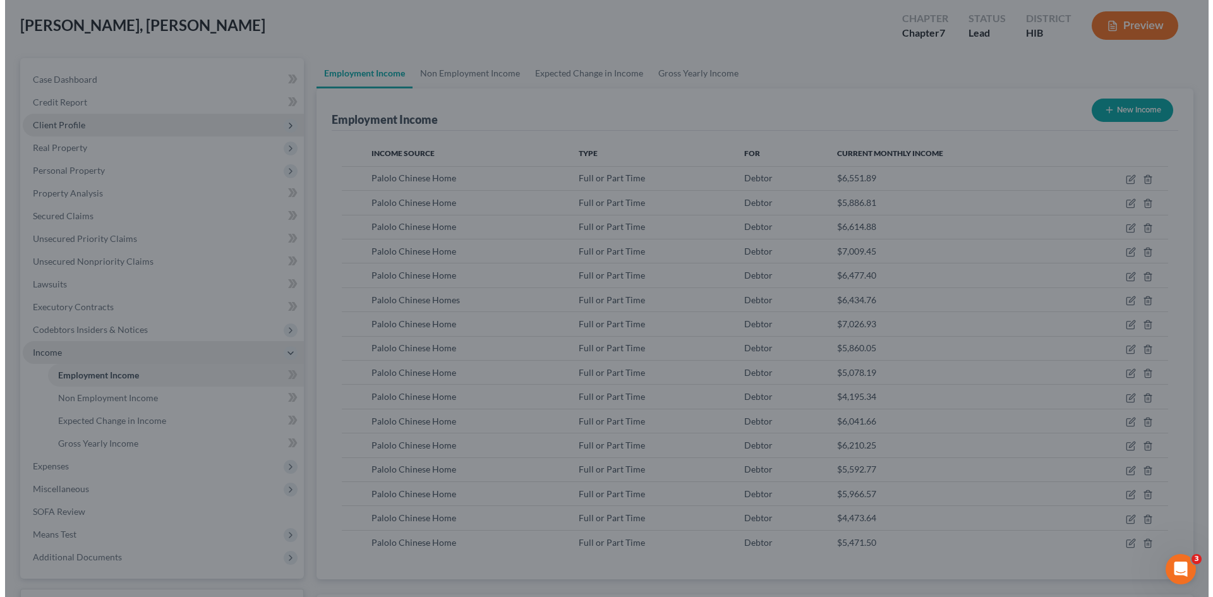
scroll to position [0, 0]
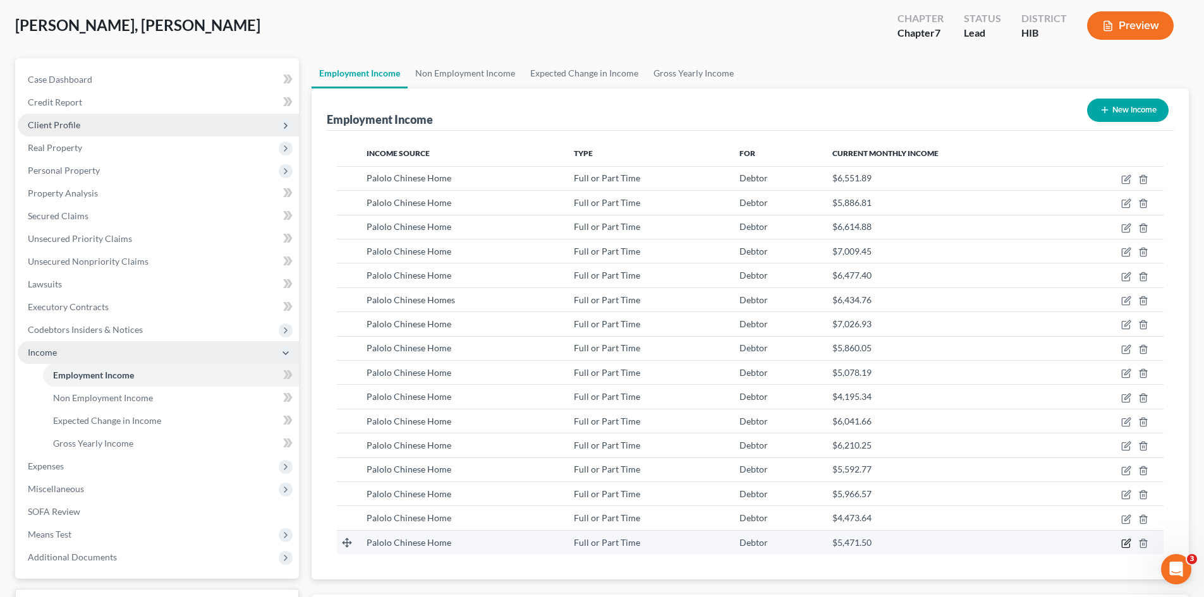
click at [1123, 541] on icon "button" at bounding box center [1126, 543] width 10 height 10
select select "0"
select select "12"
select select "1"
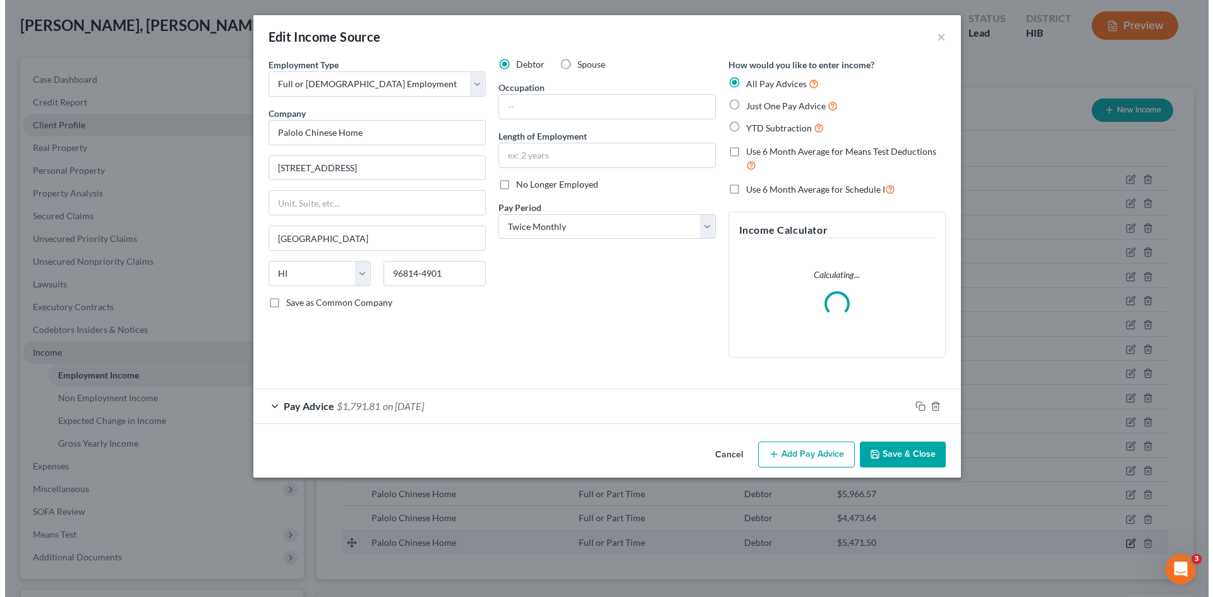
scroll to position [238, 501]
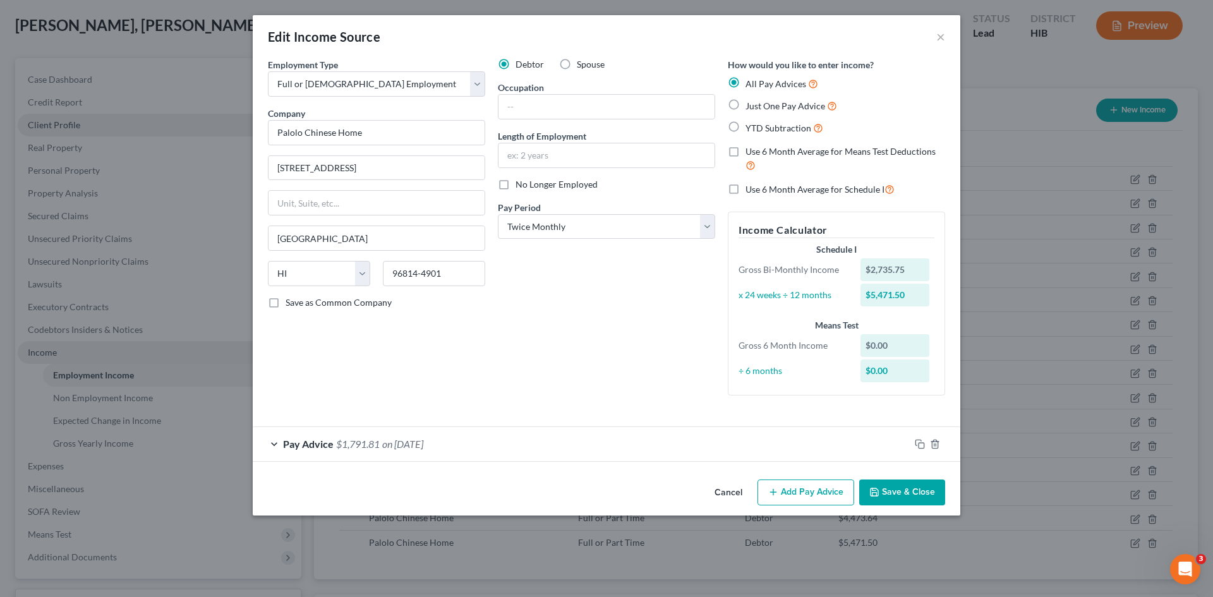
click at [850, 444] on div "Pay Advice $1,791.81 on 01/13/2024" at bounding box center [581, 443] width 657 height 33
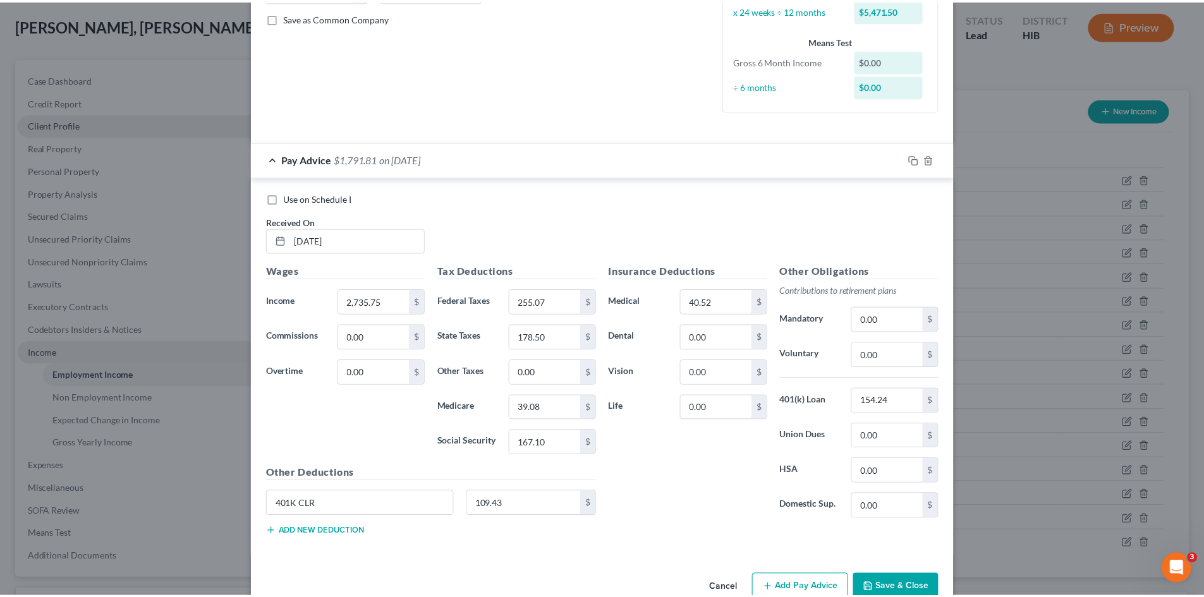
scroll to position [314, 0]
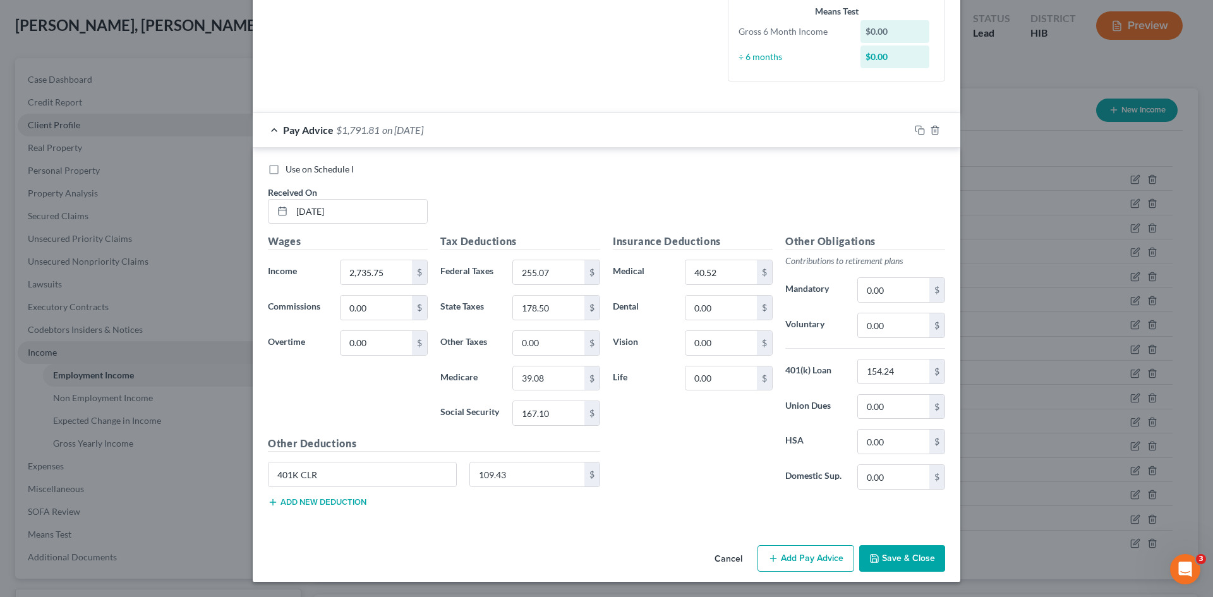
click at [718, 562] on button "Cancel" at bounding box center [729, 559] width 48 height 25
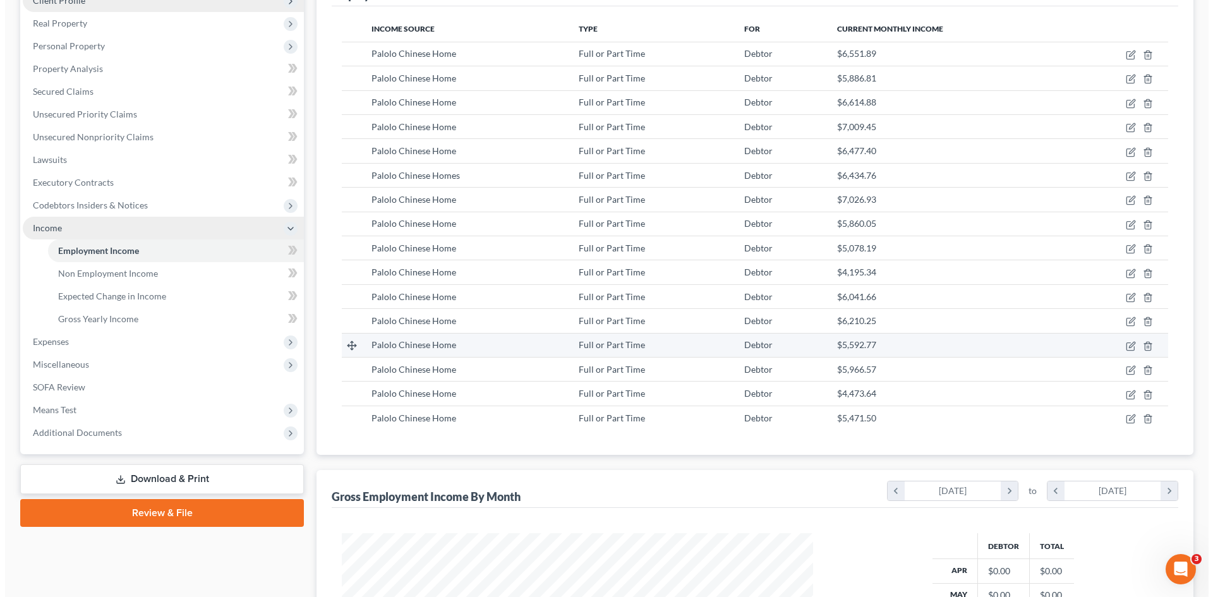
scroll to position [190, 0]
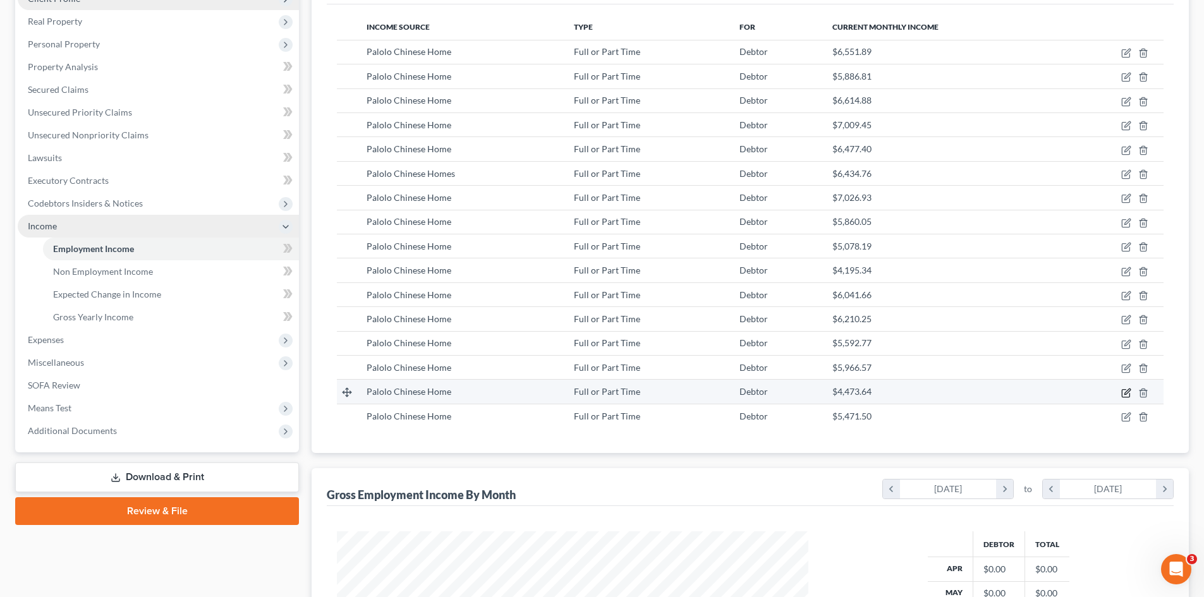
click at [1127, 392] on icon "button" at bounding box center [1126, 393] width 10 height 10
select select "0"
select select "12"
select select "1"
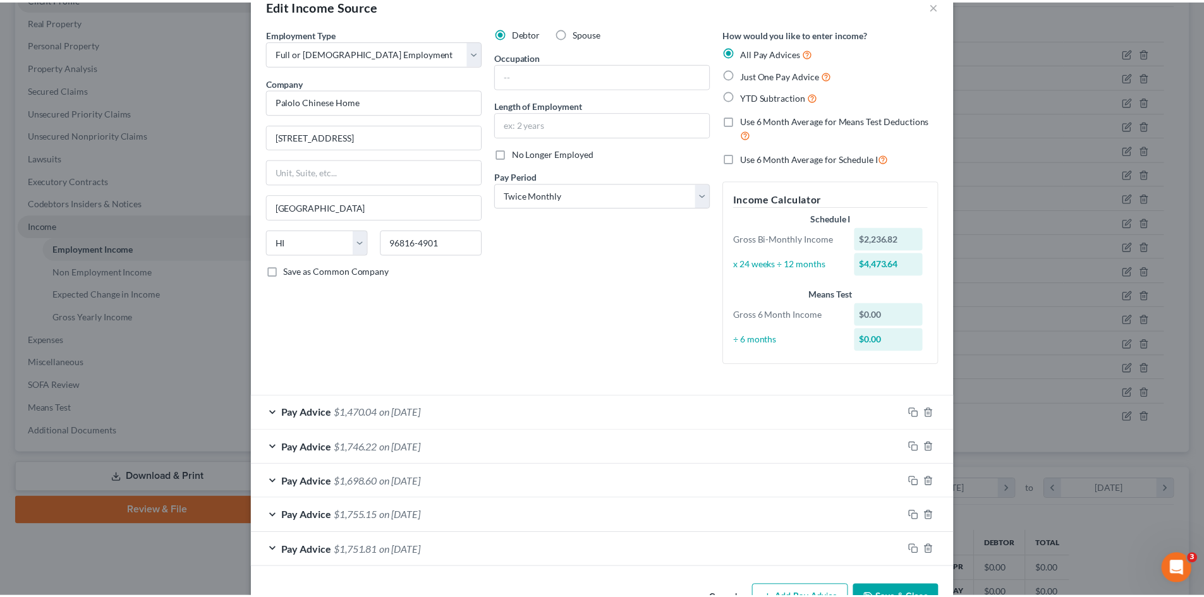
scroll to position [0, 0]
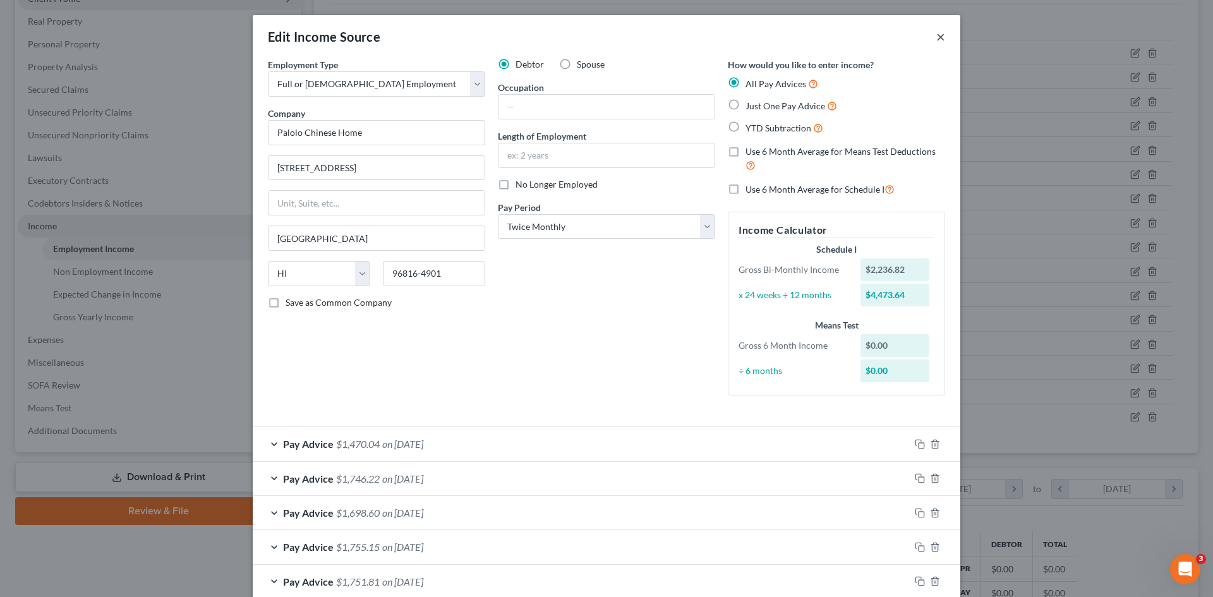
click at [937, 38] on button "×" at bounding box center [941, 36] width 9 height 15
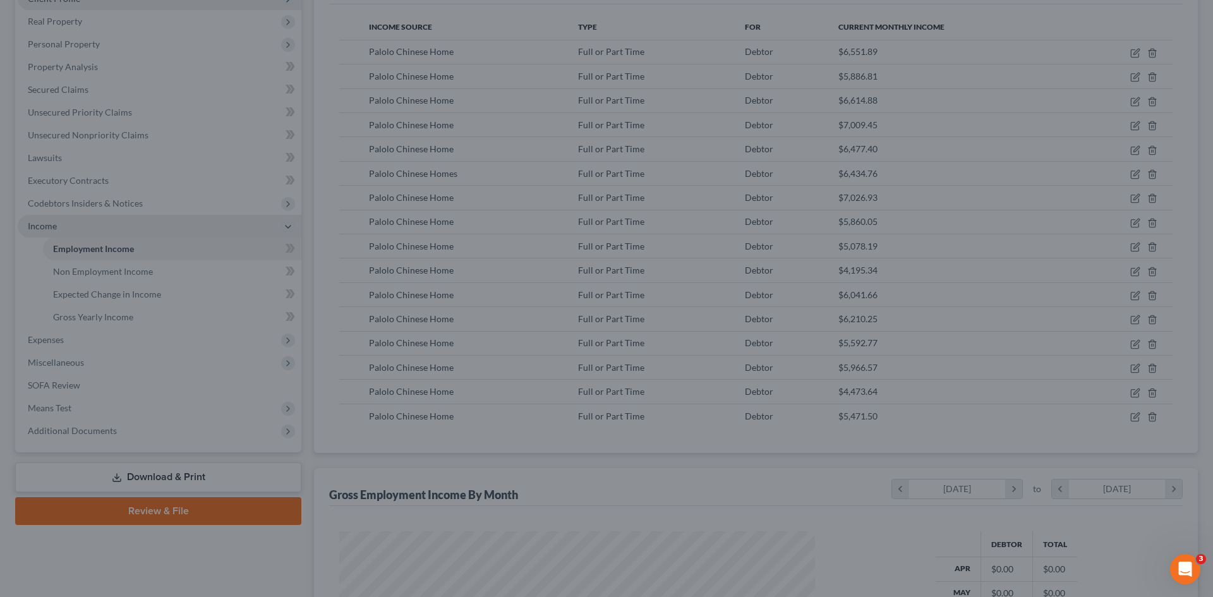
scroll to position [631774, 631513]
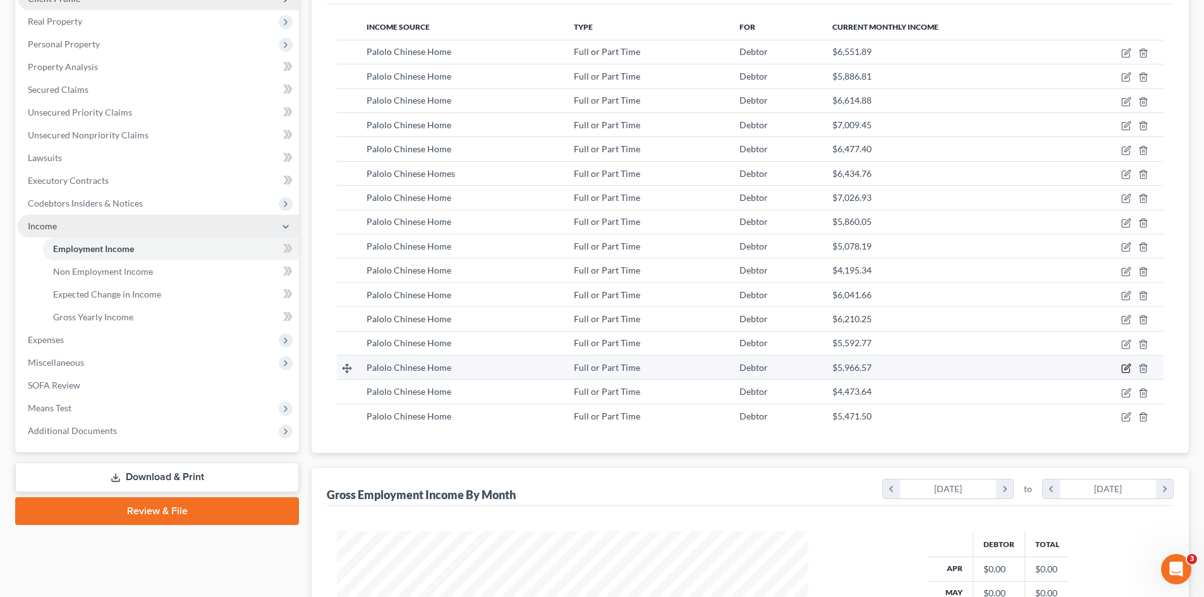
click at [1123, 369] on icon "button" at bounding box center [1126, 368] width 10 height 10
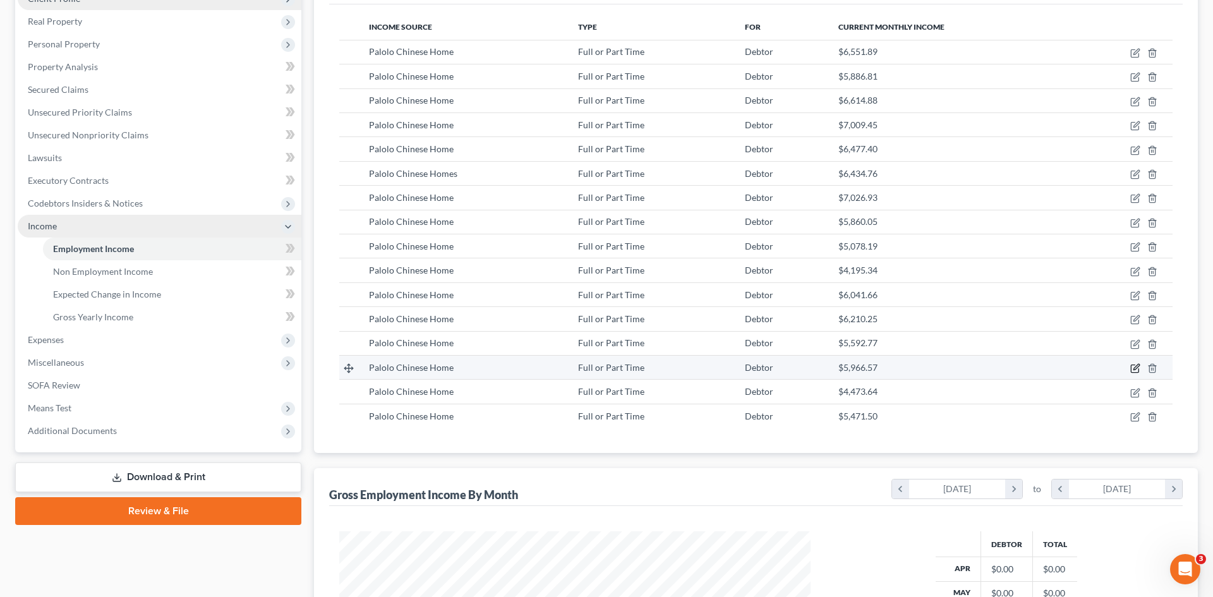
select select "0"
select select "12"
select select "2"
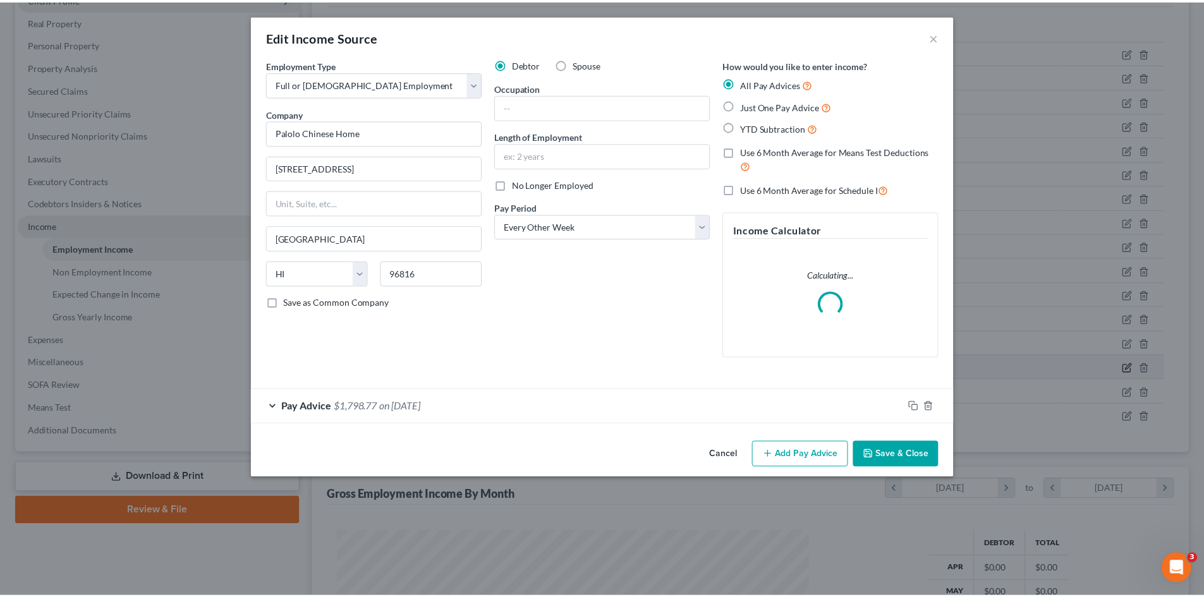
scroll to position [238, 501]
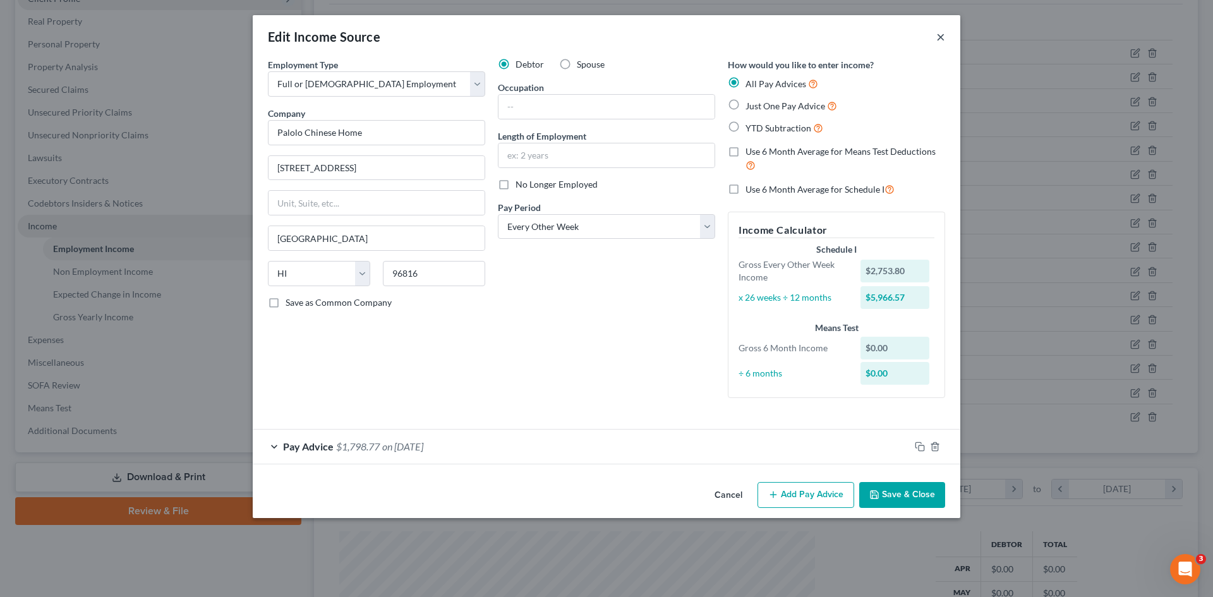
click at [943, 36] on button "×" at bounding box center [941, 36] width 9 height 15
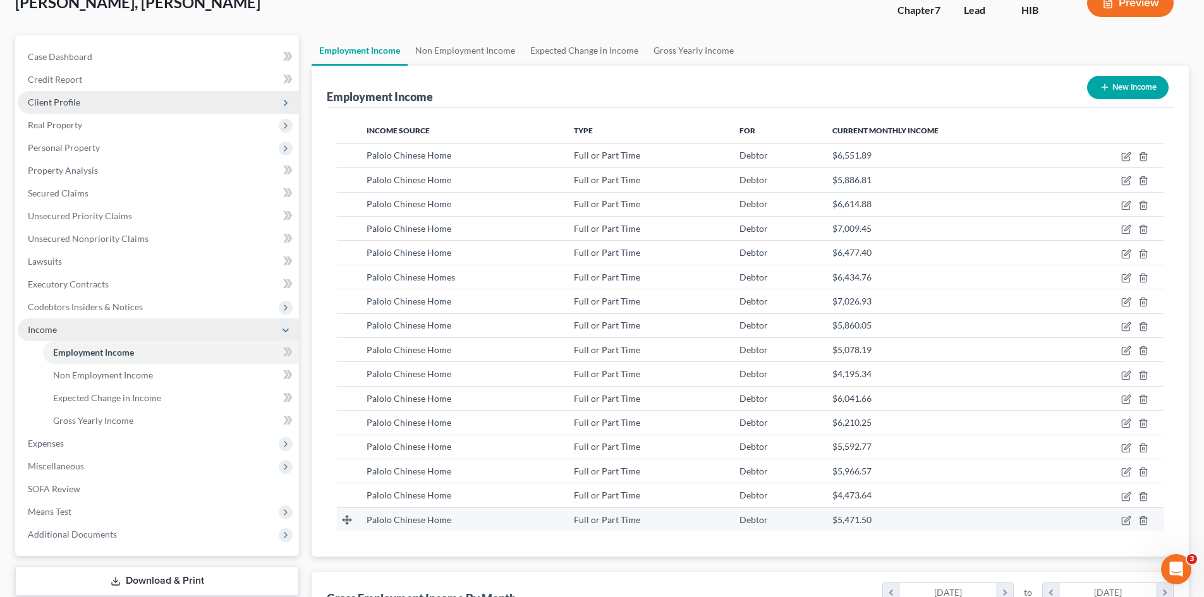
scroll to position [126, 0]
